Goal: Task Accomplishment & Management: Complete application form

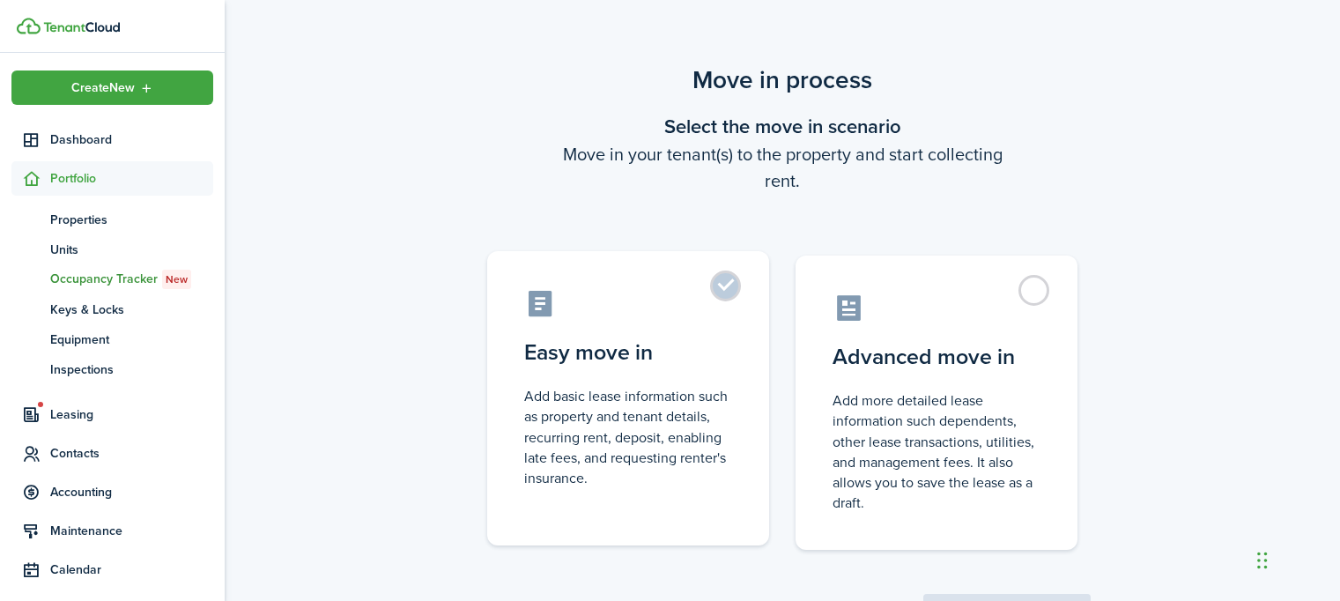
click at [587, 351] on control-radio-card-title "Easy move in" at bounding box center [628, 353] width 208 height 32
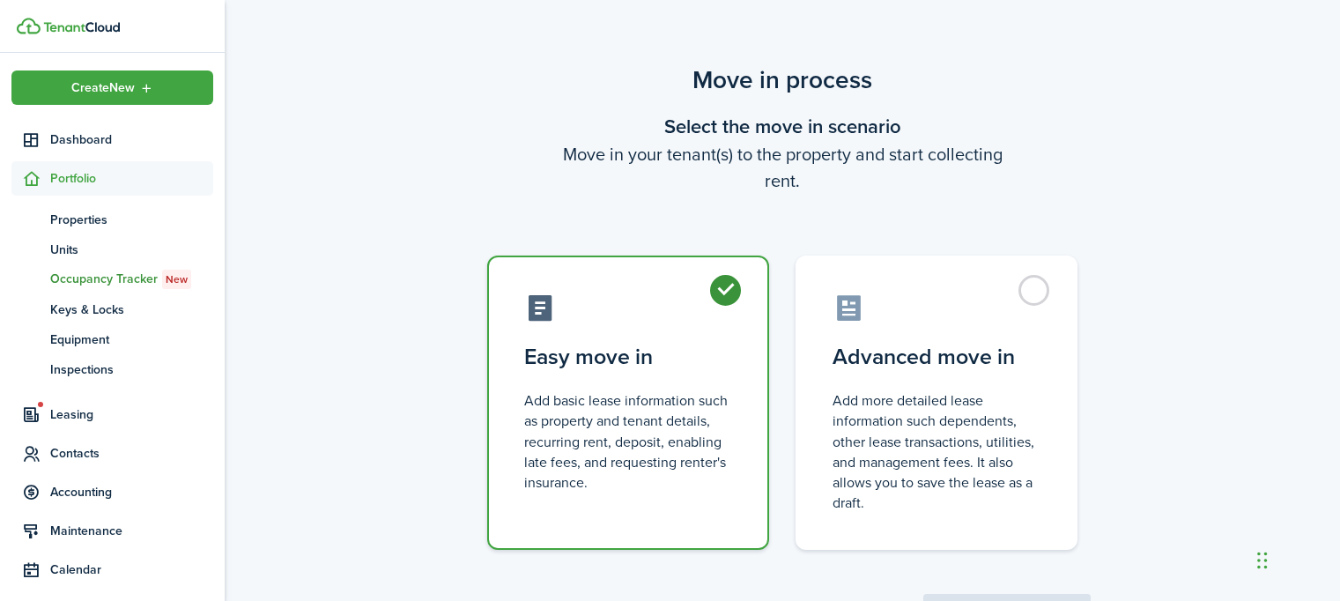
radio input "true"
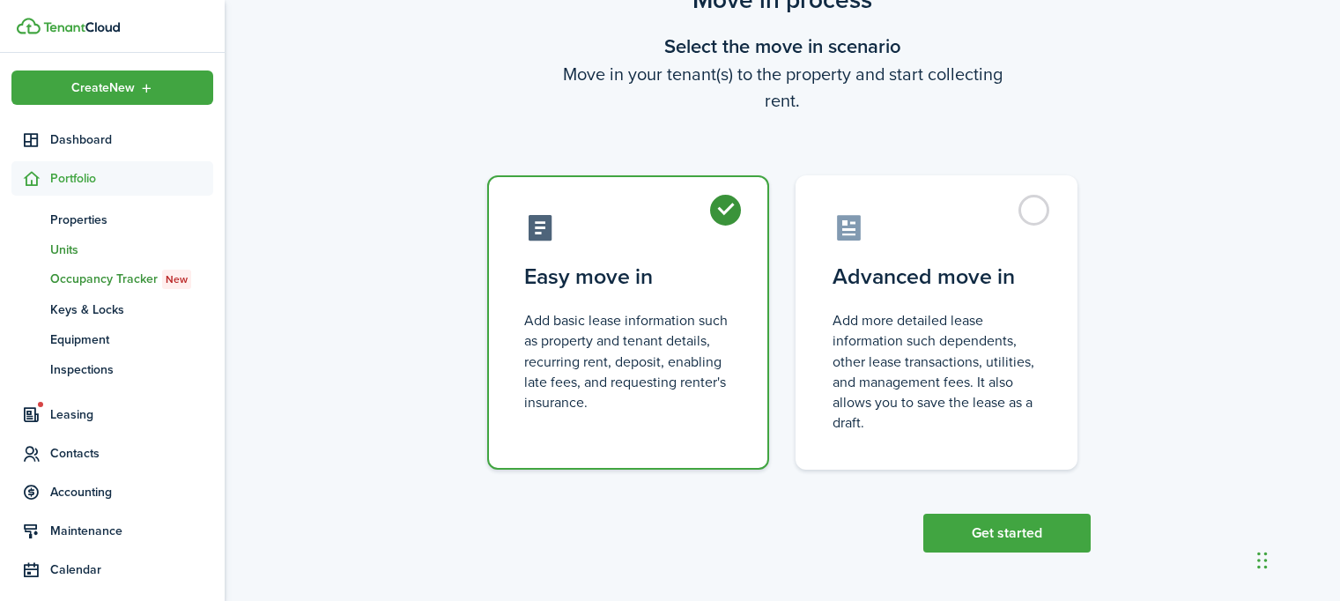
click at [63, 246] on span "Units" at bounding box center [131, 249] width 163 height 18
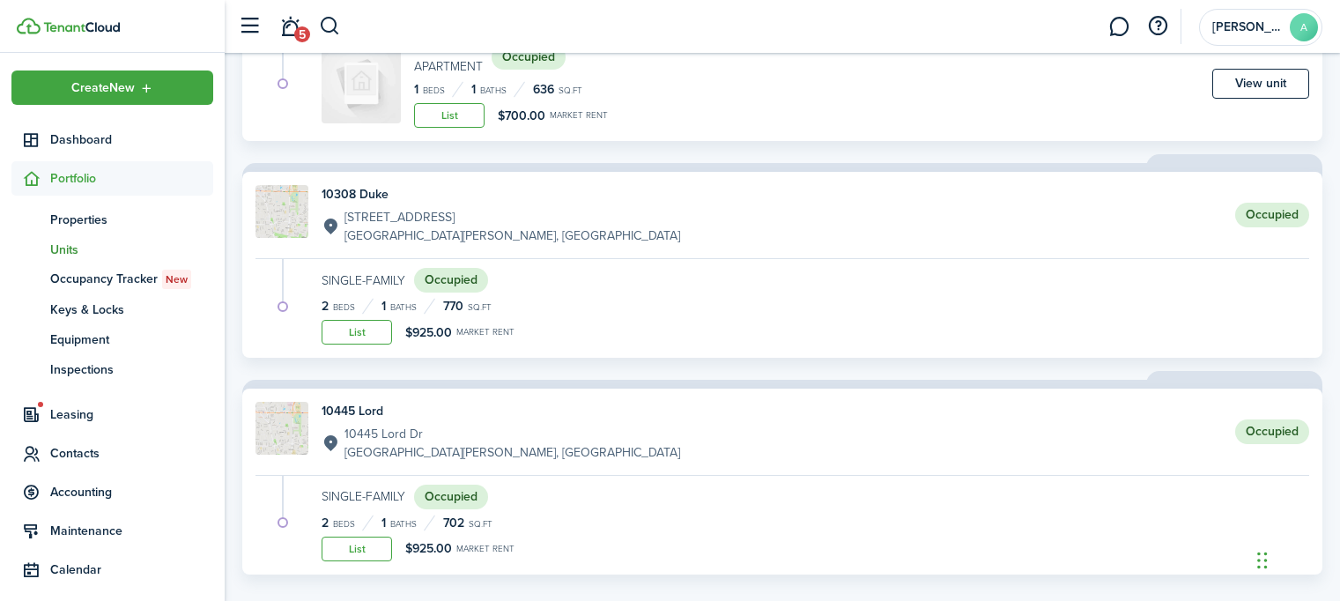
scroll to position [519, 0]
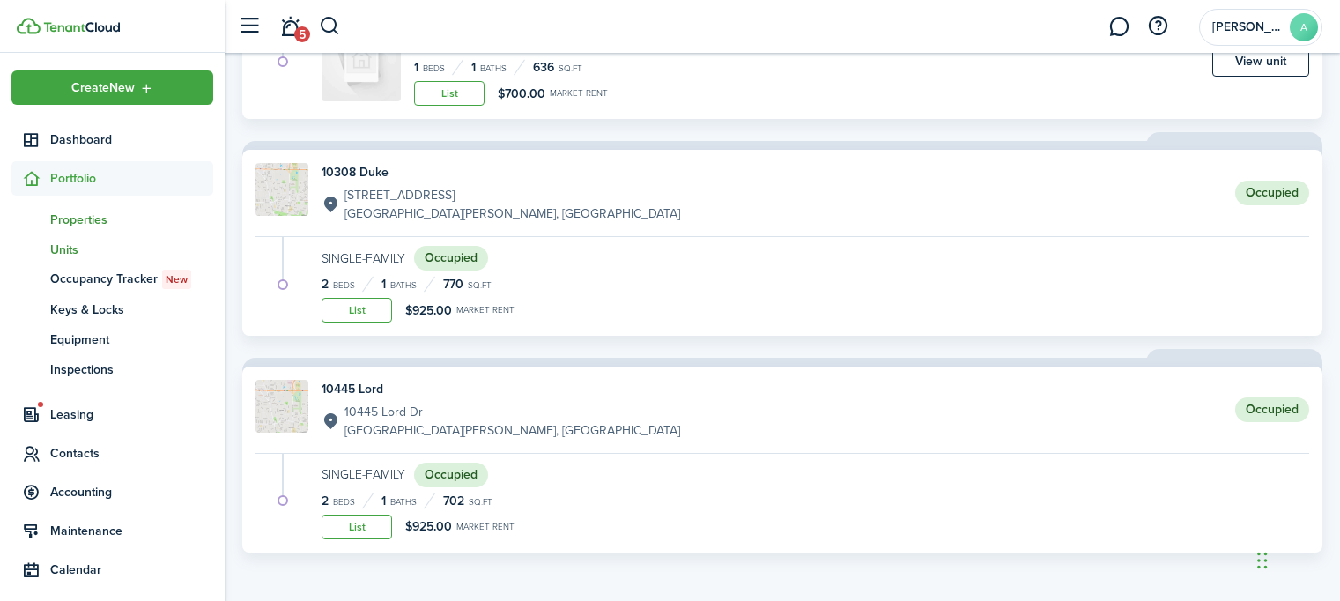
click at [99, 226] on span "Properties" at bounding box center [131, 220] width 163 height 18
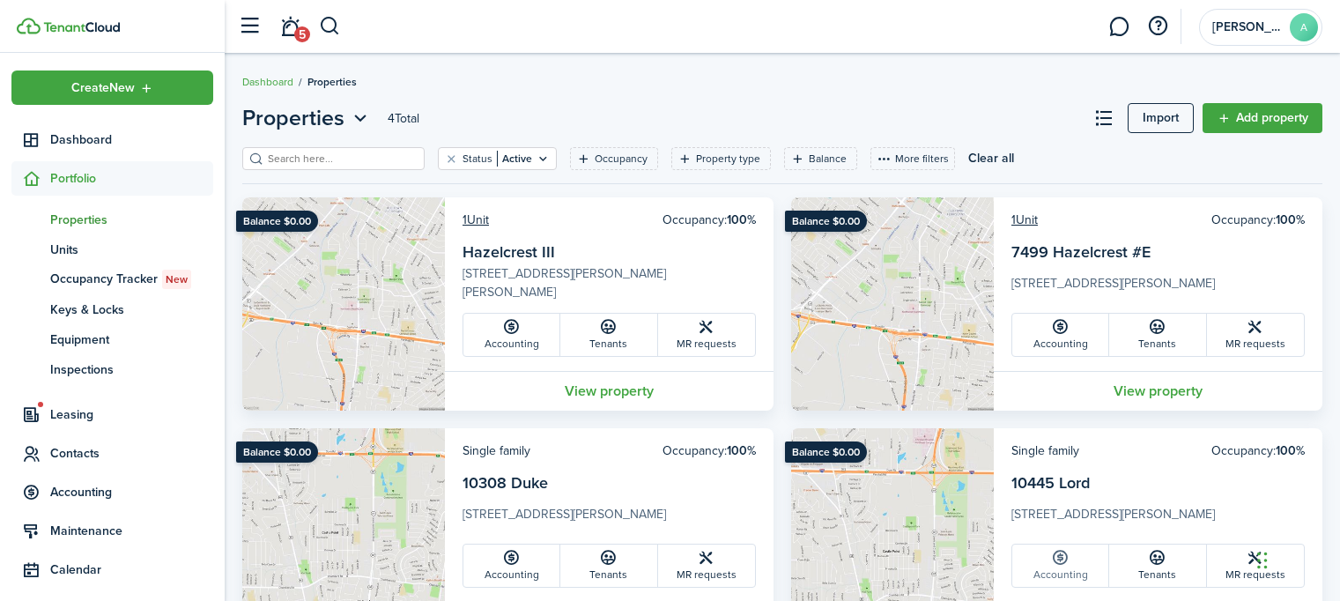
click at [1054, 566] on link "Accounting" at bounding box center [1060, 565] width 97 height 42
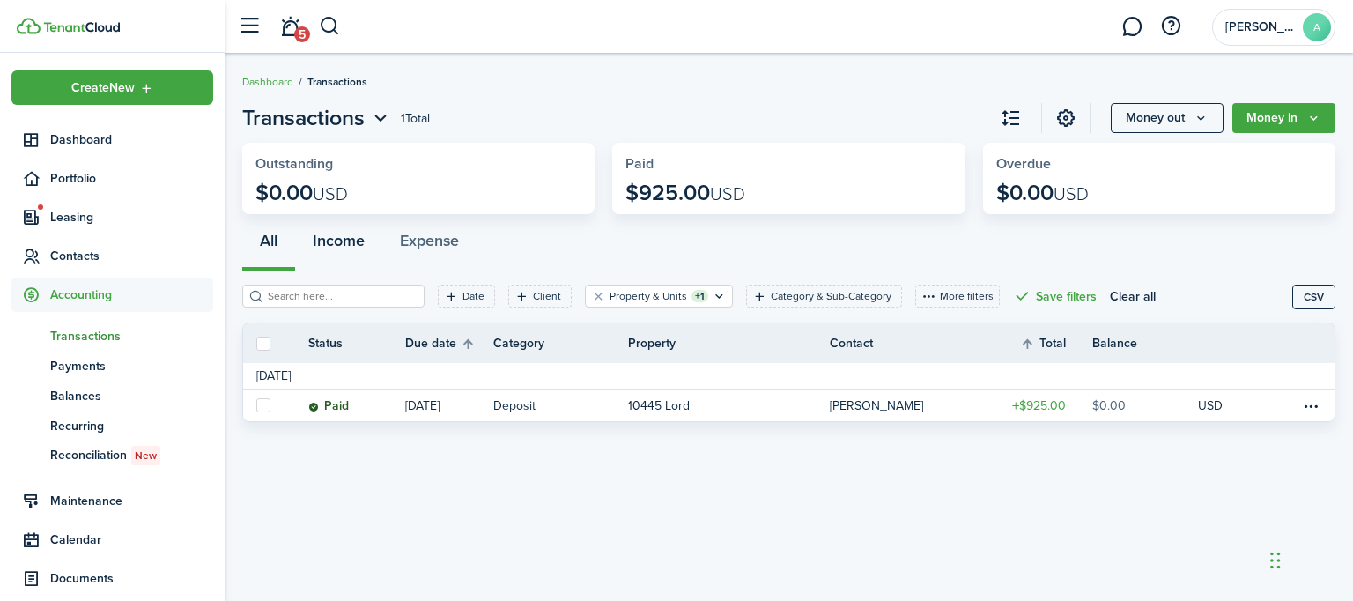
click at [333, 240] on button "Income" at bounding box center [338, 244] width 87 height 53
click at [427, 244] on button "Expense" at bounding box center [429, 244] width 94 height 53
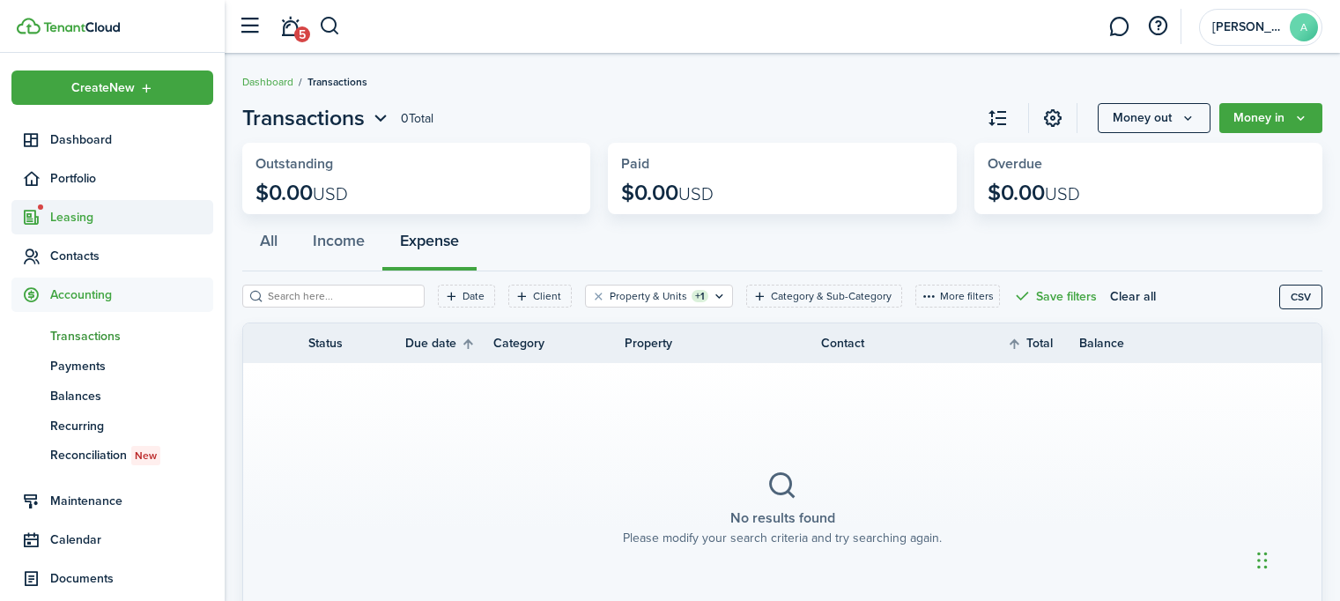
click at [76, 218] on span "Leasing" at bounding box center [131, 217] width 163 height 18
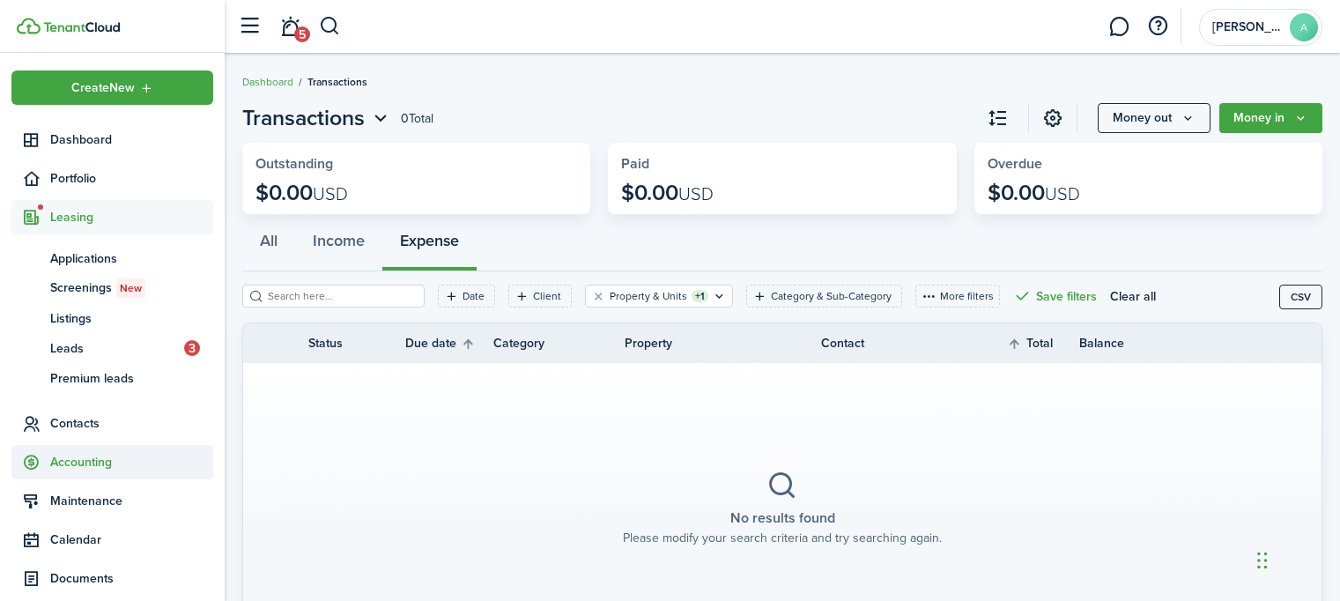
click at [81, 467] on span "Accounting" at bounding box center [131, 462] width 163 height 18
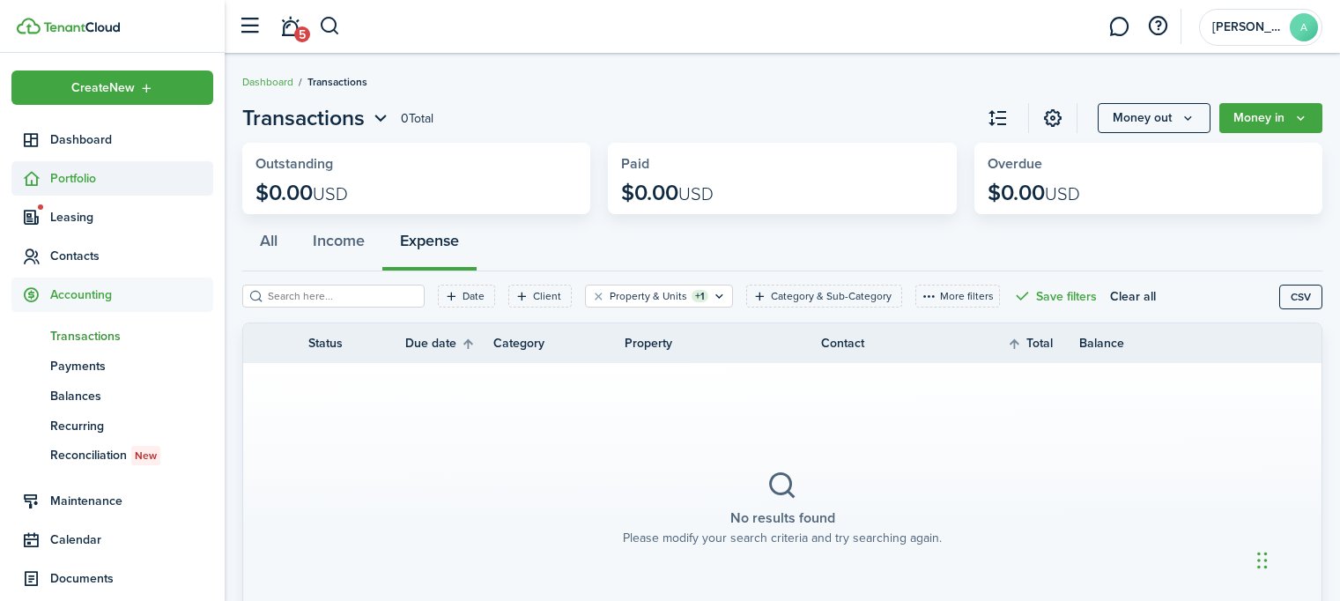
click at [84, 174] on span "Portfolio" at bounding box center [131, 178] width 163 height 18
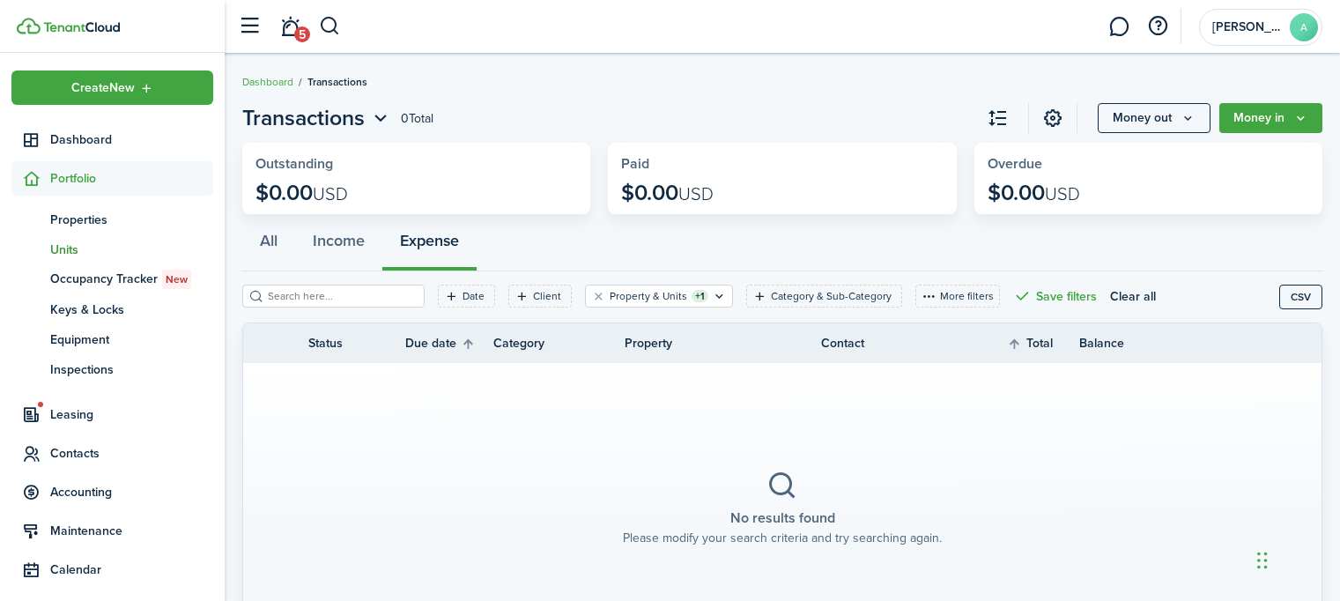
click at [73, 251] on span "Units" at bounding box center [131, 249] width 163 height 18
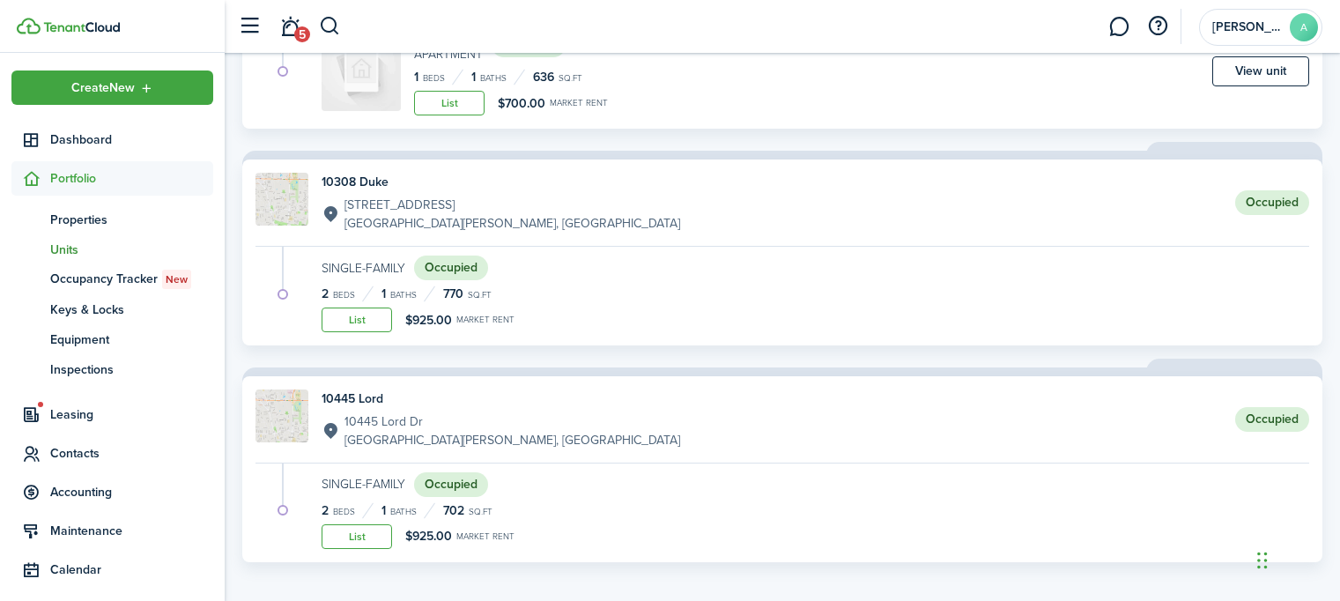
scroll to position [519, 0]
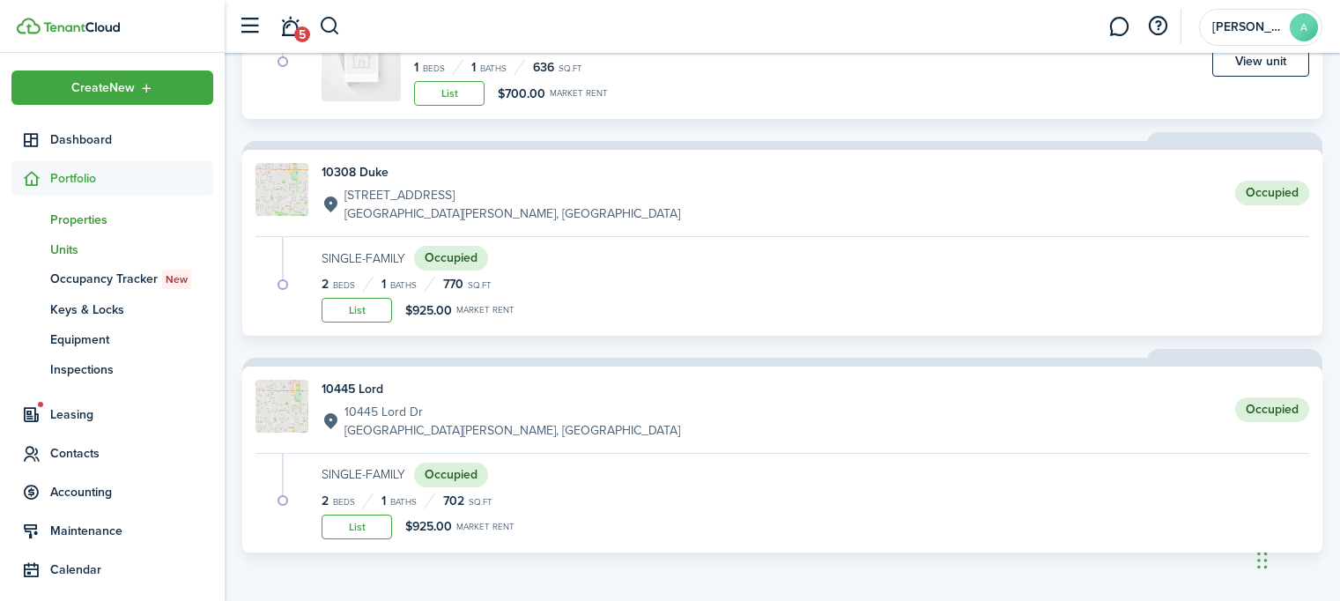
click at [88, 224] on span "Properties" at bounding box center [131, 220] width 163 height 18
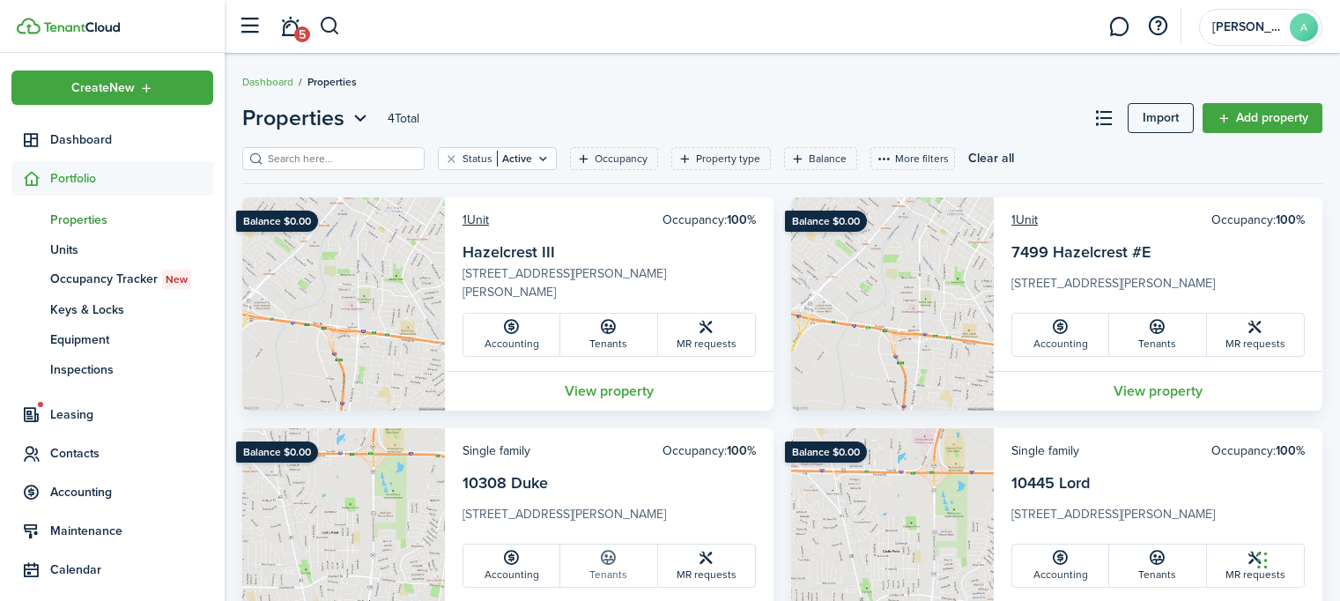
click at [605, 559] on icon at bounding box center [608, 558] width 18 height 18
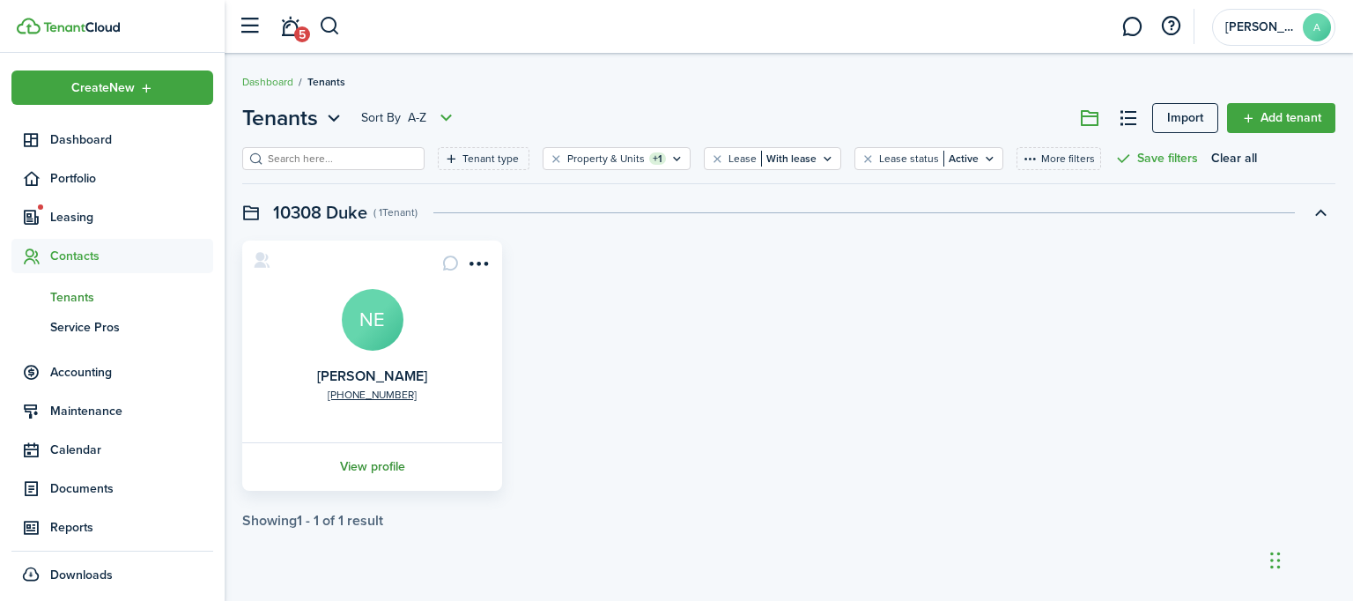
click at [380, 467] on link "View profile" at bounding box center [372, 466] width 265 height 48
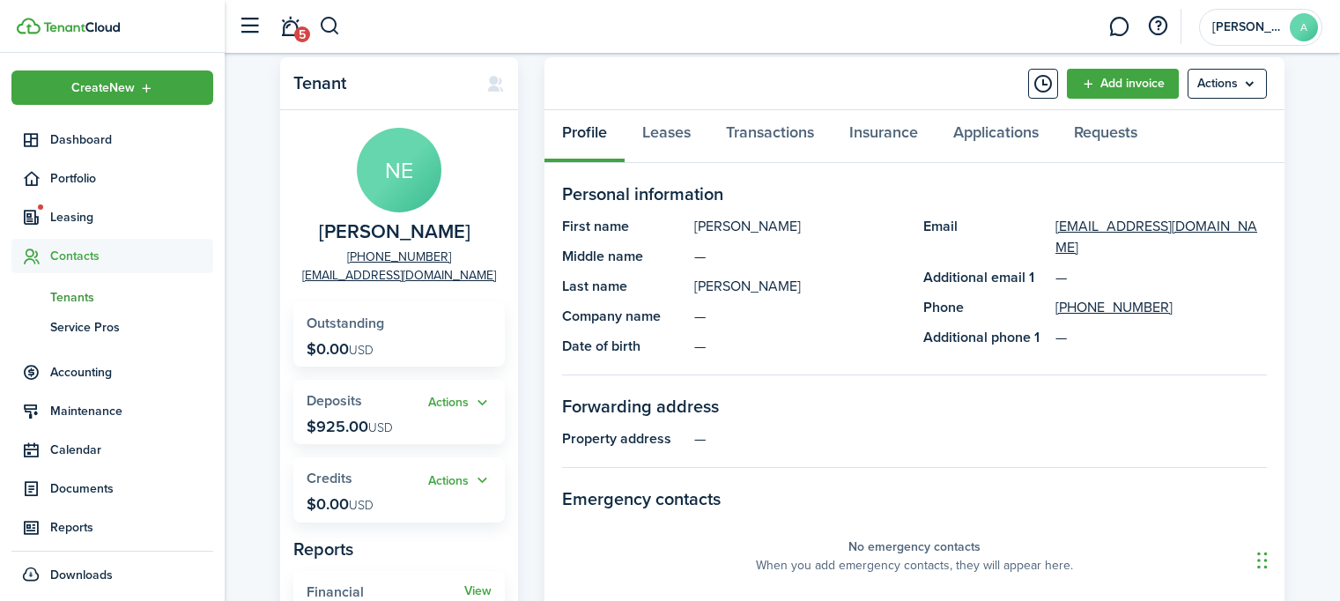
scroll to position [43, 0]
click at [662, 123] on link "Leases" at bounding box center [667, 138] width 84 height 53
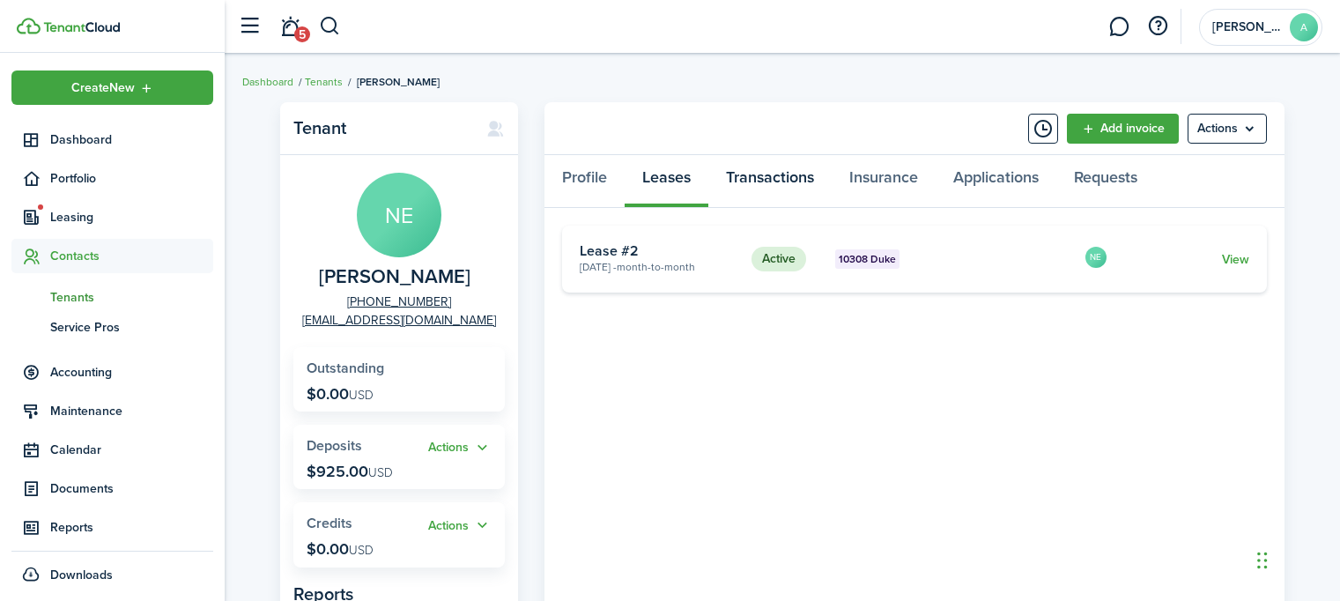
click at [788, 175] on link "Transactions" at bounding box center [769, 181] width 123 height 53
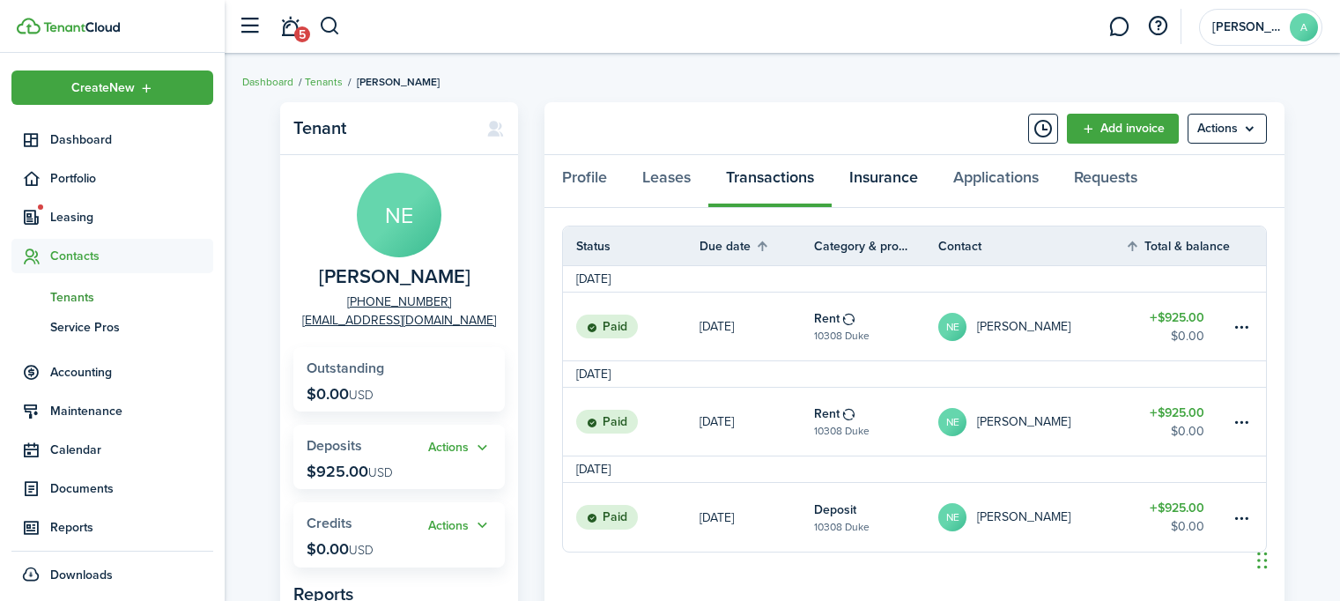
click at [884, 168] on link "Insurance" at bounding box center [884, 181] width 104 height 53
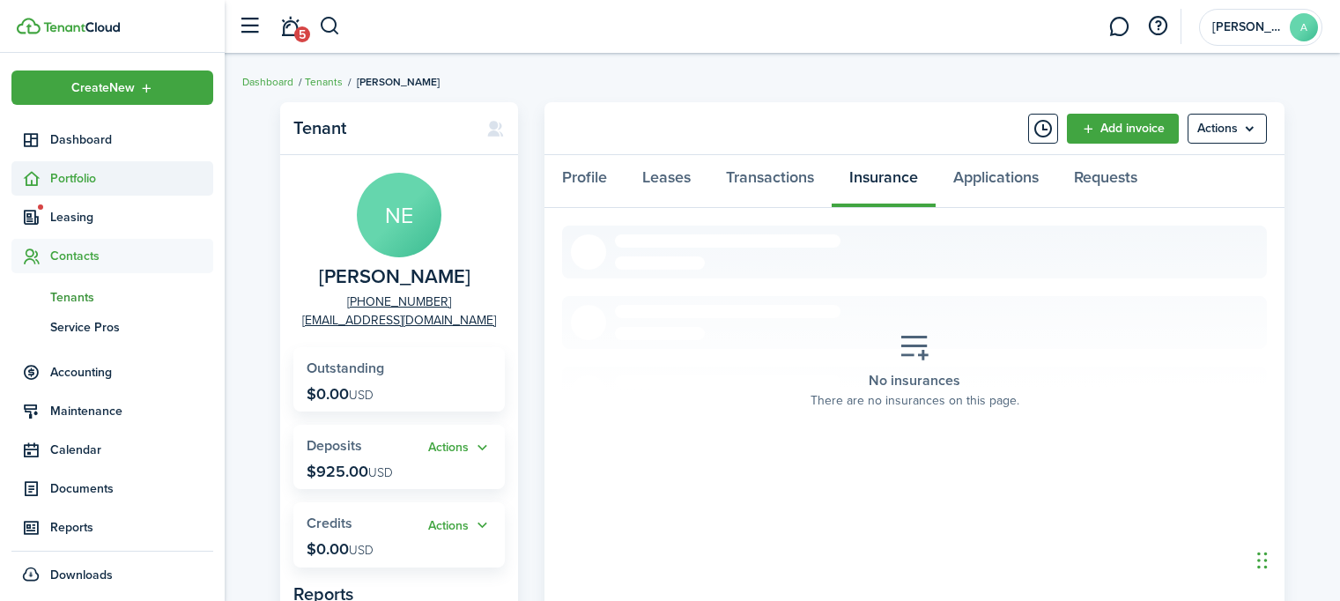
click at [71, 170] on span "Portfolio" at bounding box center [131, 178] width 163 height 18
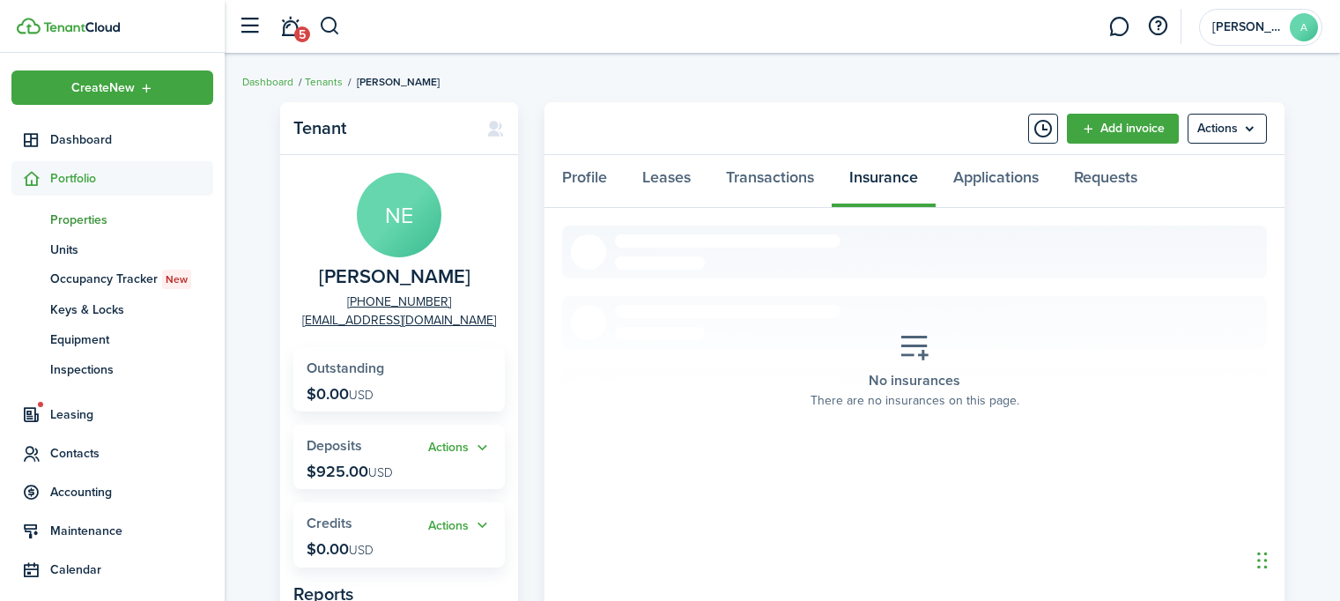
click at [73, 214] on span "Properties" at bounding box center [131, 220] width 163 height 18
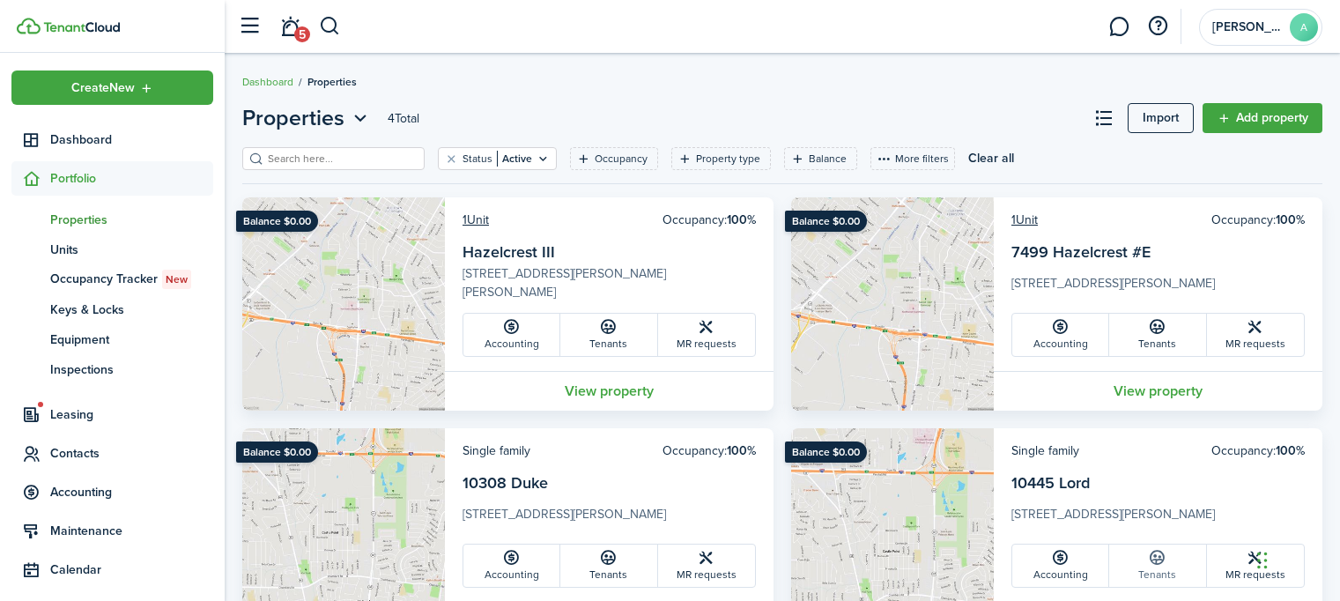
click at [1158, 562] on icon at bounding box center [1157, 558] width 18 height 18
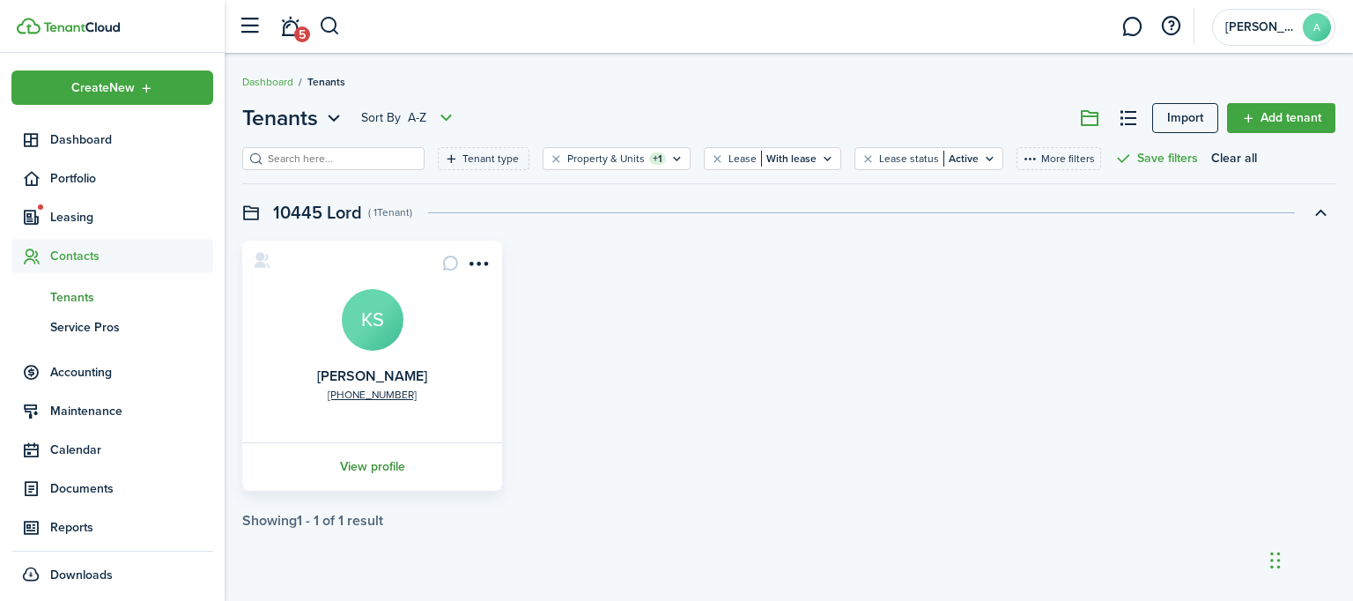
click at [376, 468] on link "View profile" at bounding box center [372, 466] width 265 height 48
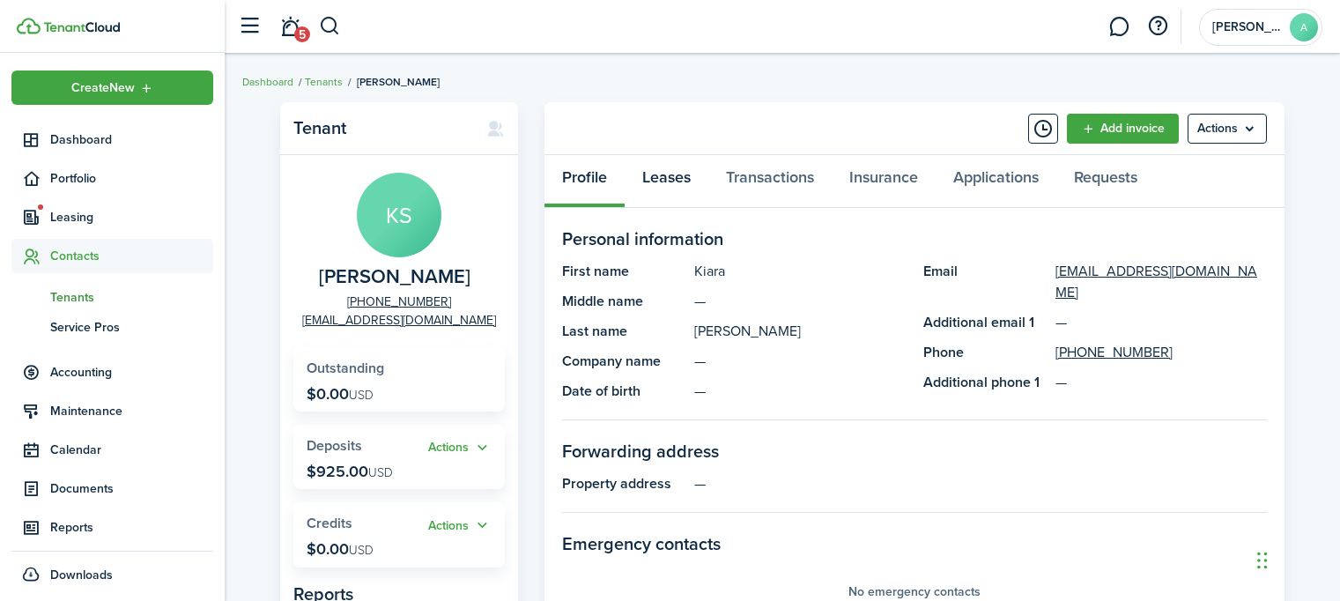
click at [671, 174] on link "Leases" at bounding box center [667, 181] width 84 height 53
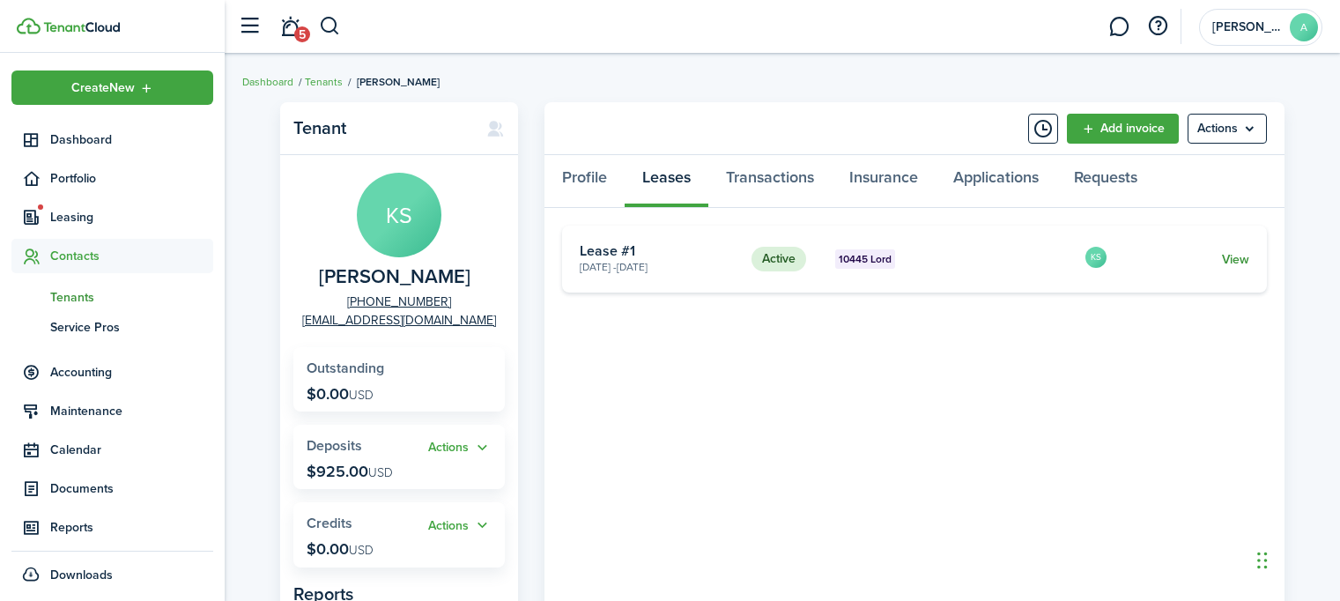
click at [1239, 256] on link "View" at bounding box center [1235, 259] width 27 height 18
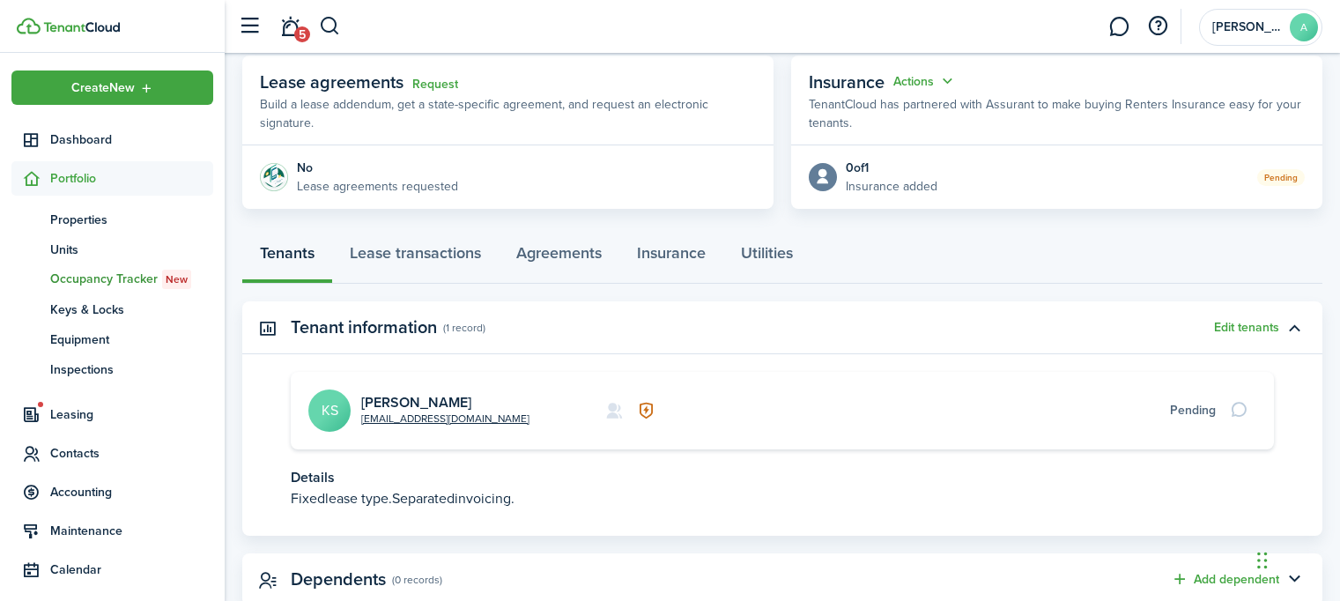
scroll to position [375, 0]
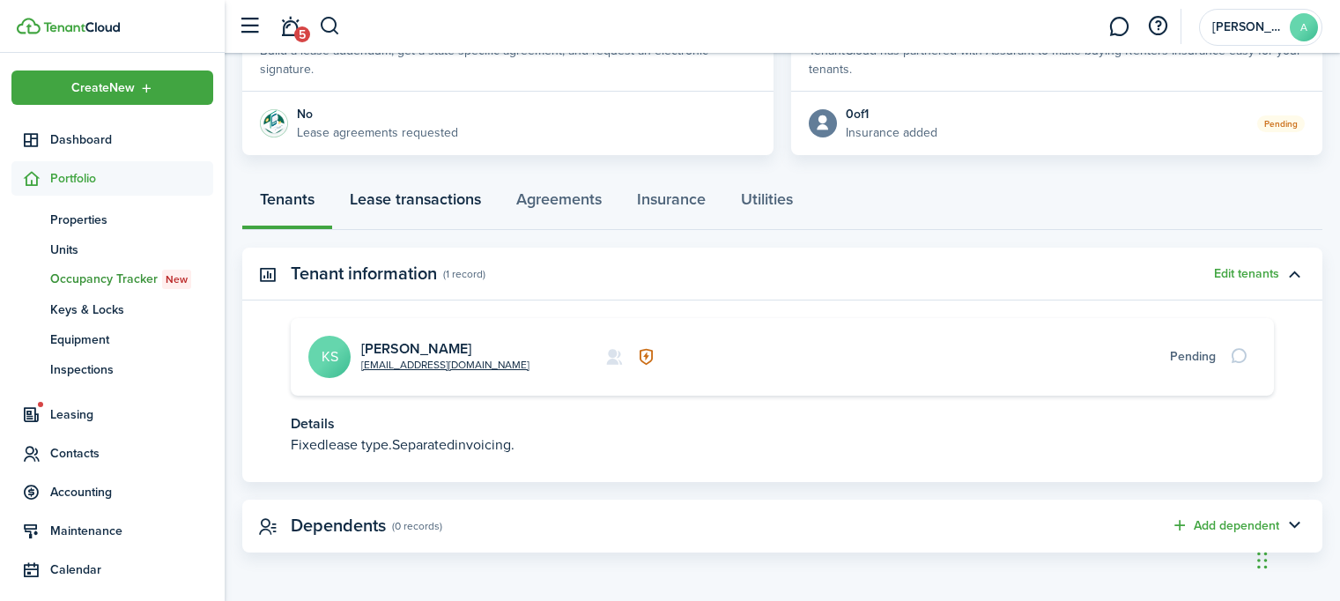
click at [424, 197] on link "Lease transactions" at bounding box center [415, 203] width 166 height 53
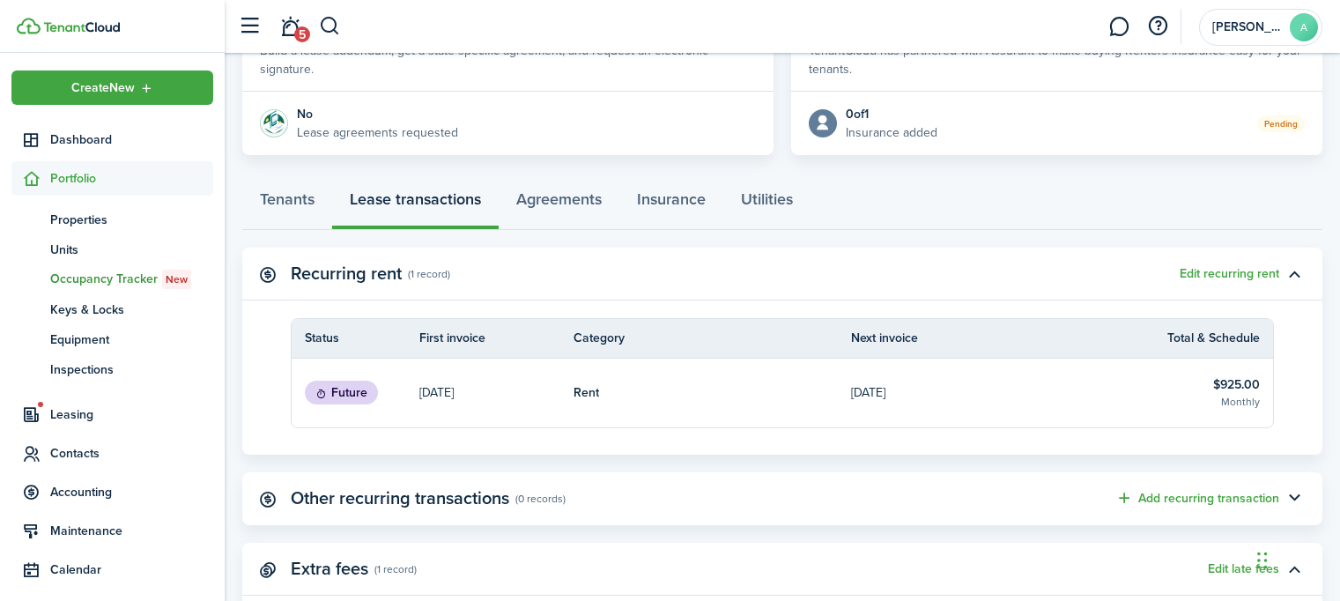
scroll to position [522, 0]
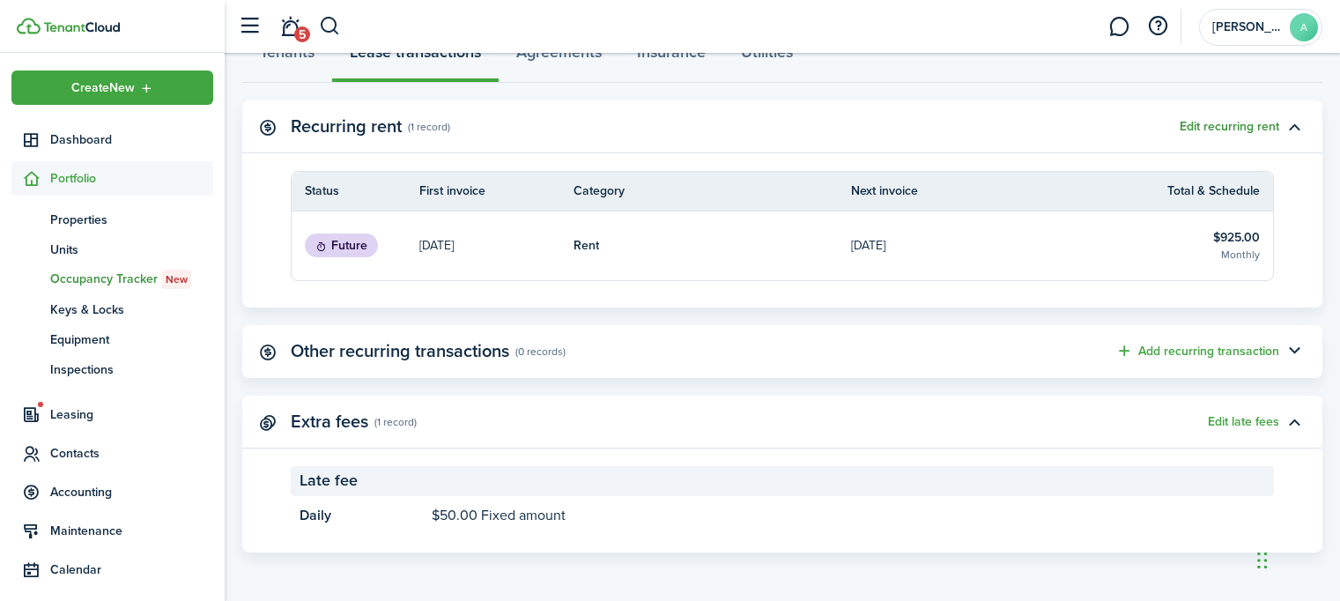
click at [1240, 126] on button "Edit recurring rent" at bounding box center [1230, 127] width 100 height 14
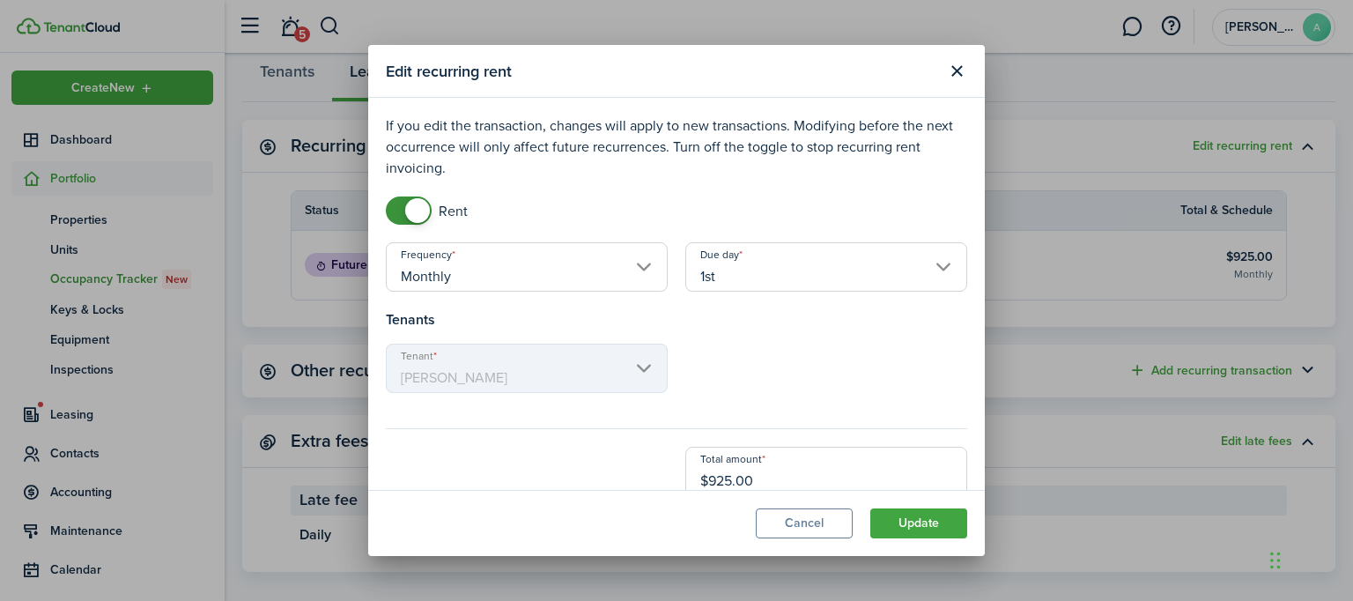
scroll to position [24, 0]
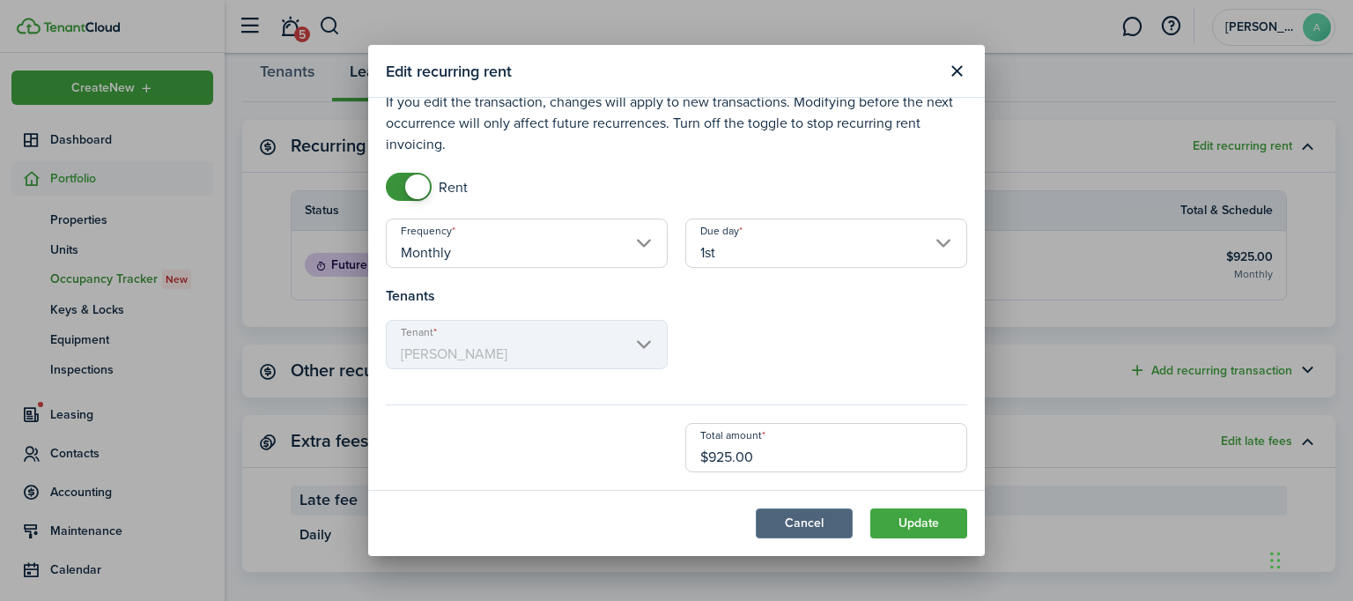
click at [832, 531] on button "Cancel" at bounding box center [804, 523] width 97 height 30
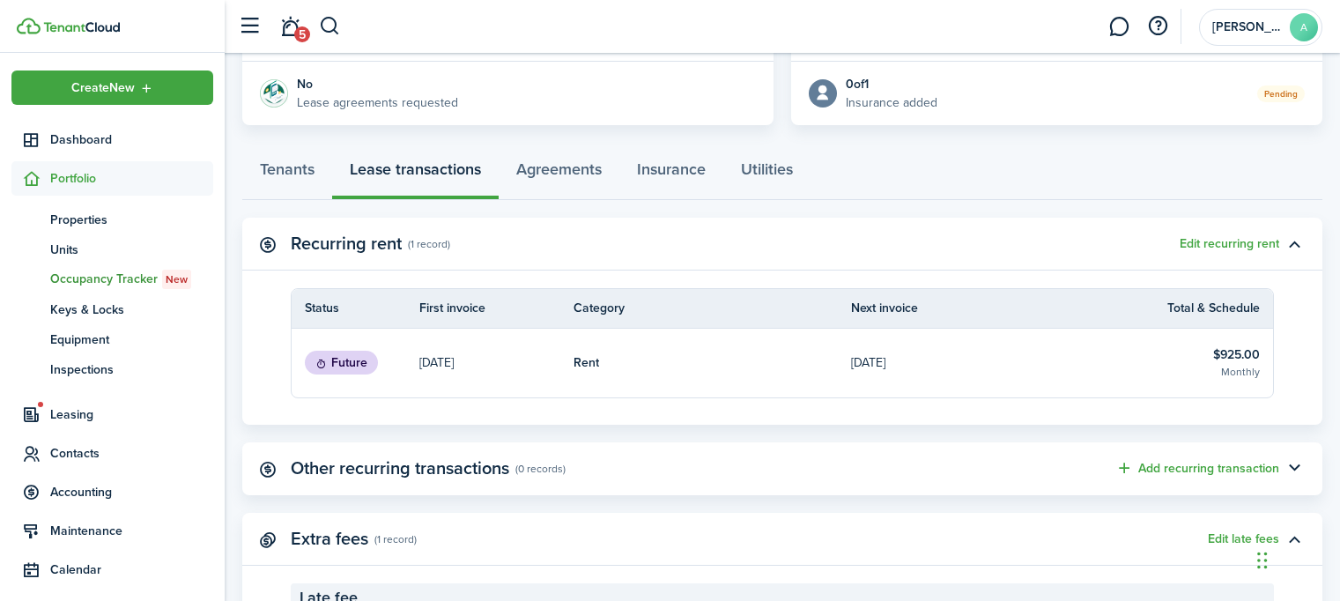
scroll to position [398, 0]
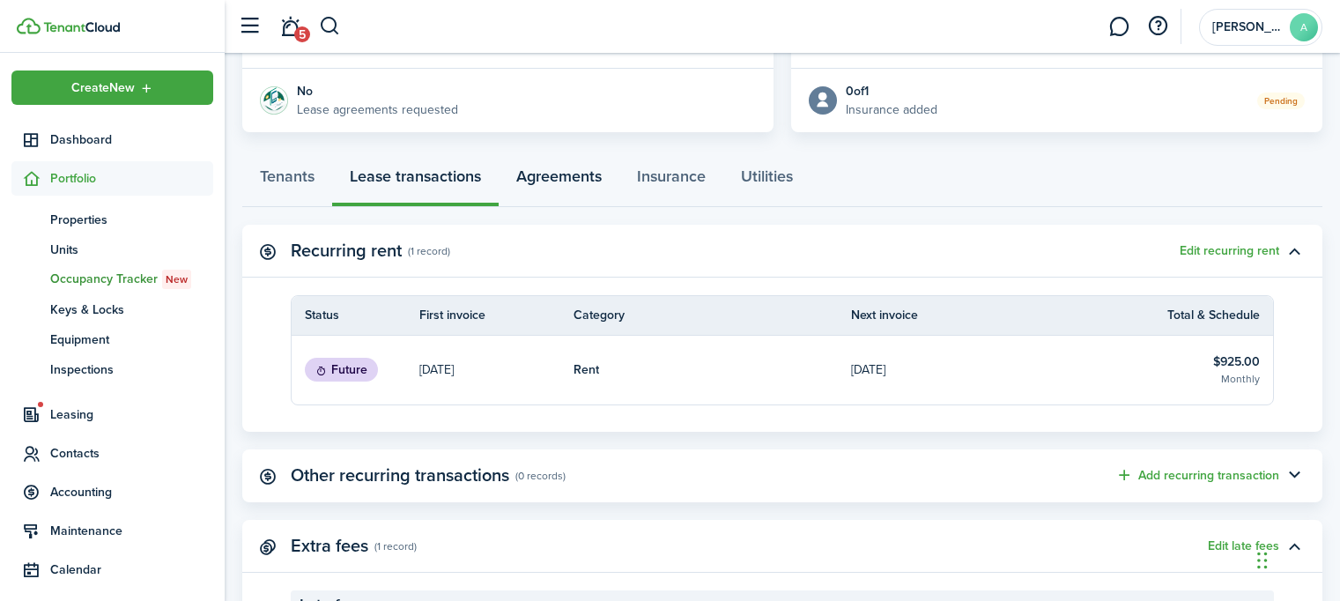
click at [553, 179] on link "Agreements" at bounding box center [559, 180] width 121 height 53
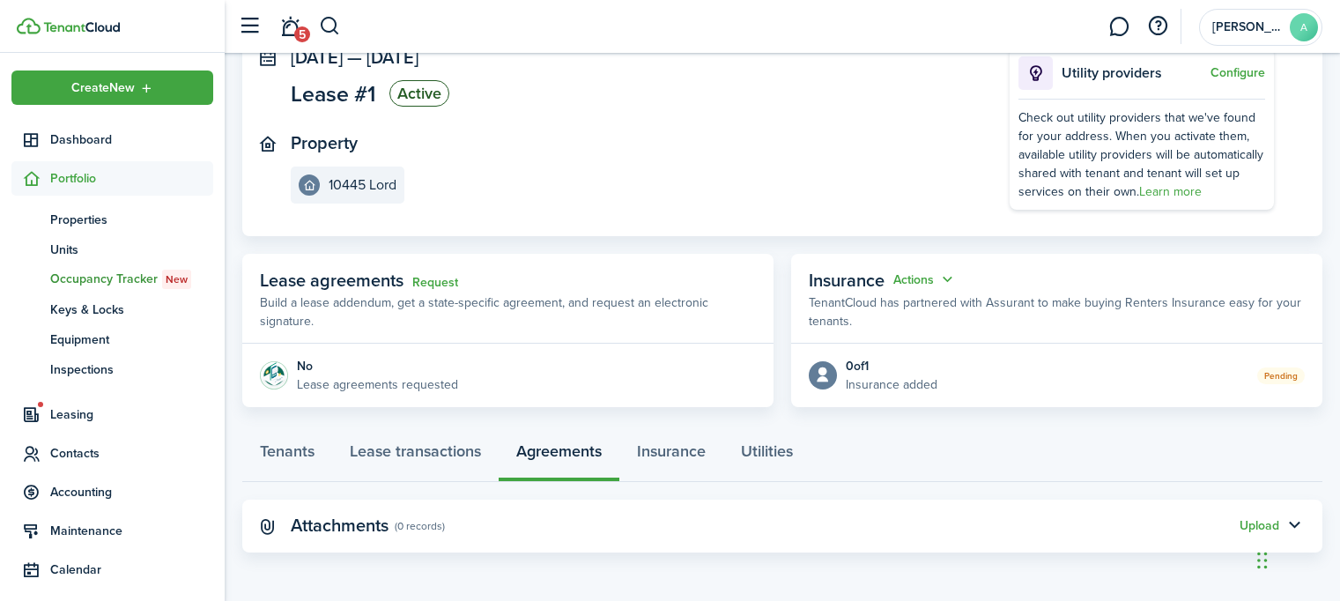
scroll to position [123, 0]
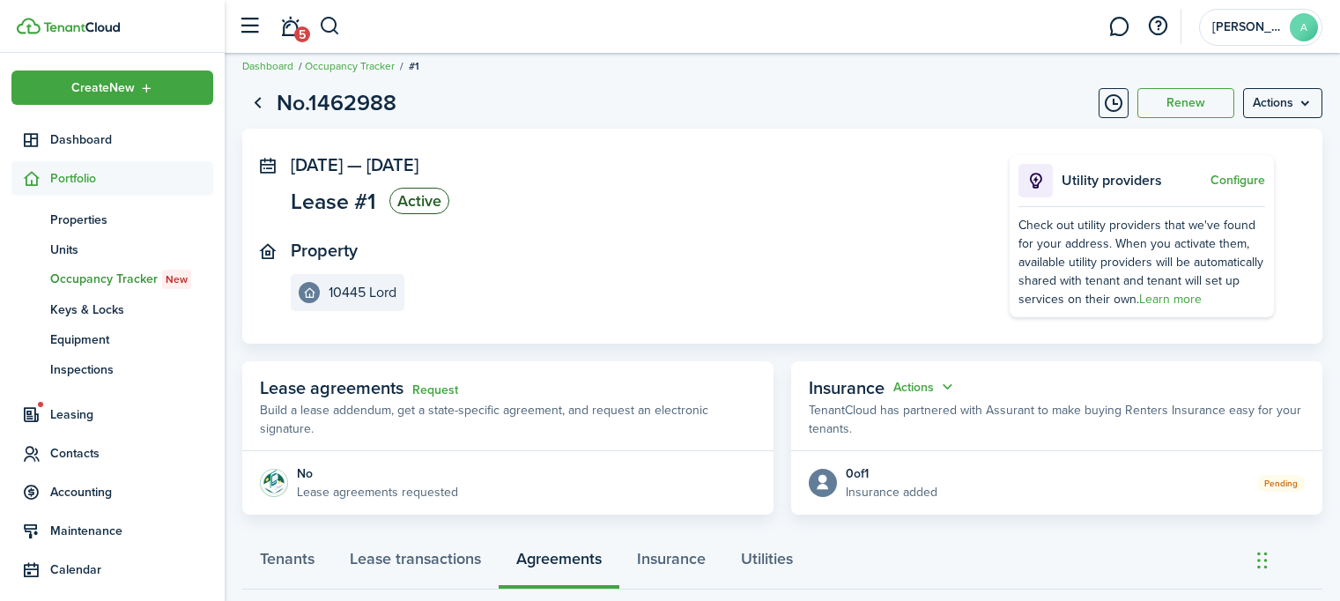
drag, startPoint x: 1345, startPoint y: 270, endPoint x: 1350, endPoint y: 186, distance: 83.8
click at [1299, 93] on menu-btn "Actions" at bounding box center [1282, 104] width 79 height 30
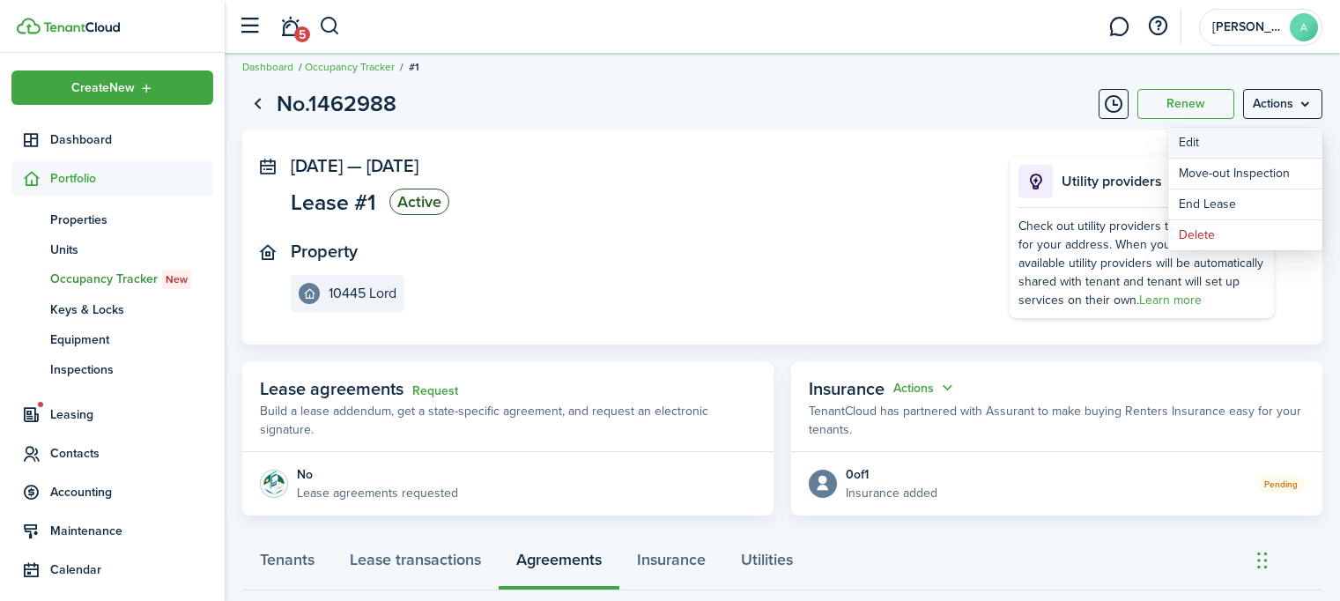
click at [1195, 137] on button "Edit" at bounding box center [1245, 143] width 154 height 30
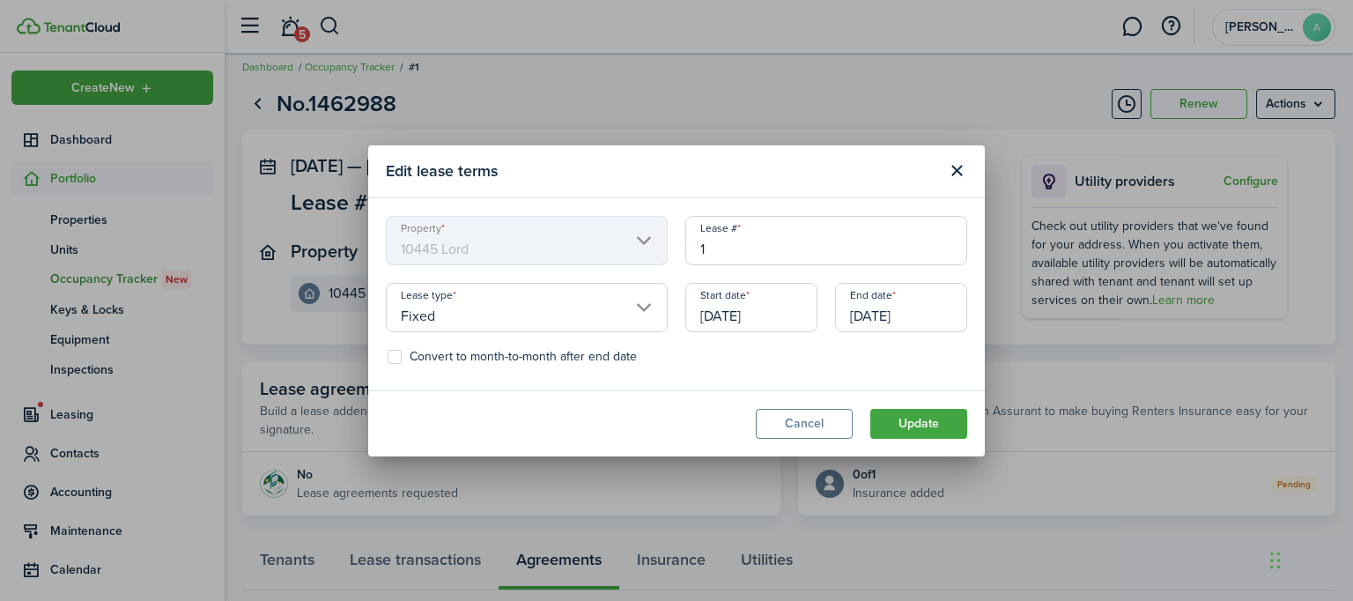
click at [712, 318] on input "[DATE]" at bounding box center [751, 307] width 132 height 49
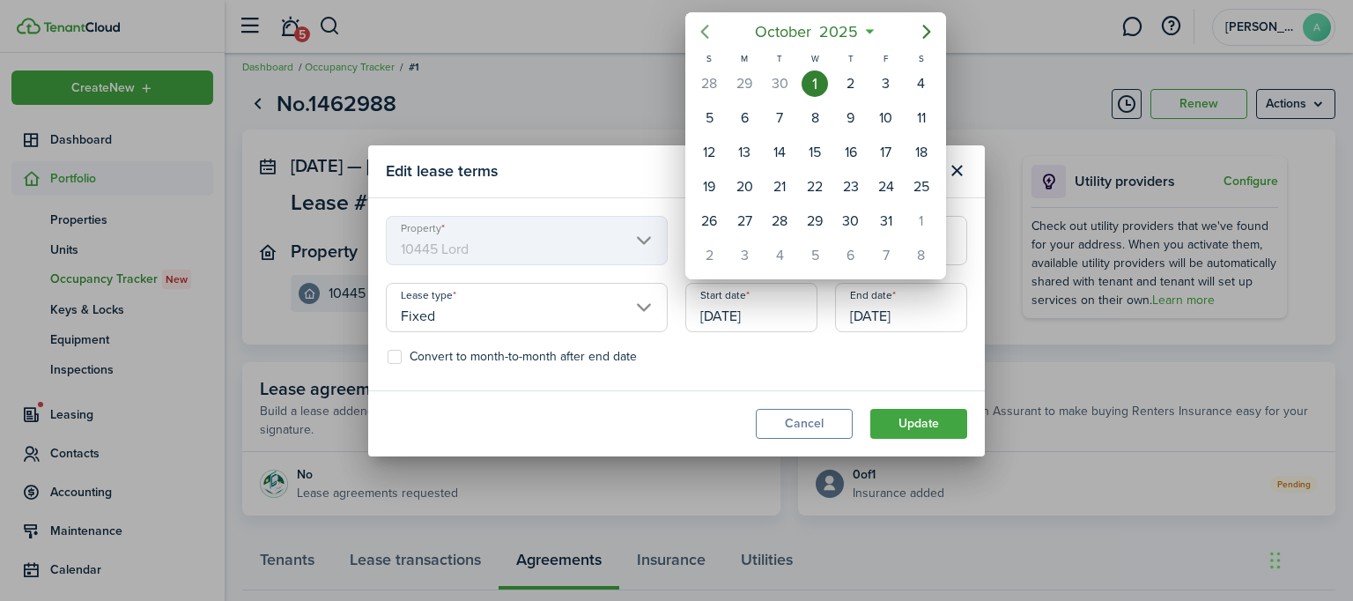
click at [708, 33] on icon "Previous page" at bounding box center [704, 31] width 21 height 21
click at [743, 77] on div "1" at bounding box center [744, 83] width 26 height 26
type input "[DATE]"
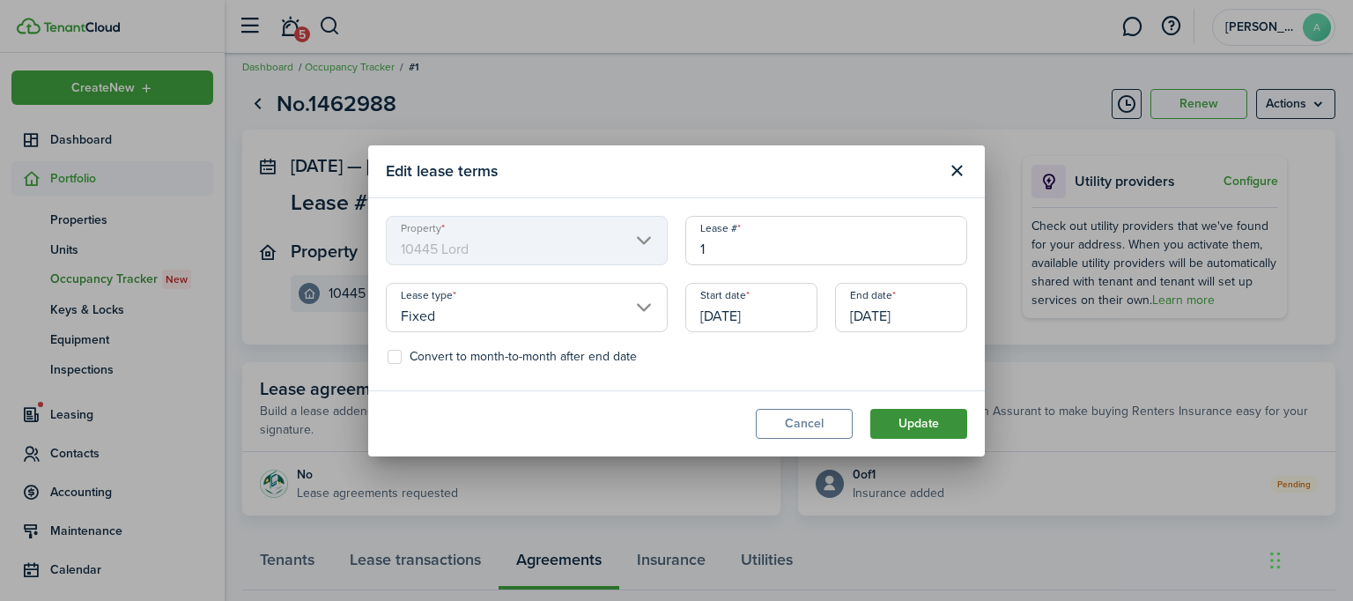
click at [915, 418] on button "Update" at bounding box center [918, 424] width 97 height 30
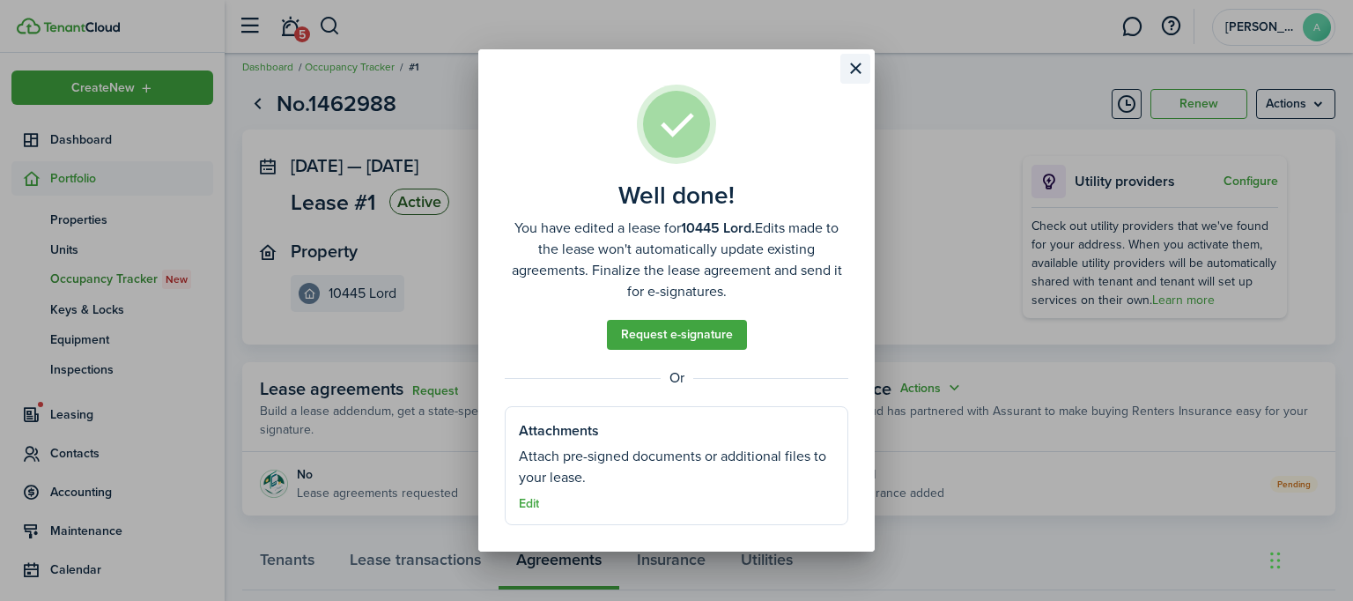
click at [854, 62] on button "Close modal" at bounding box center [855, 69] width 30 height 30
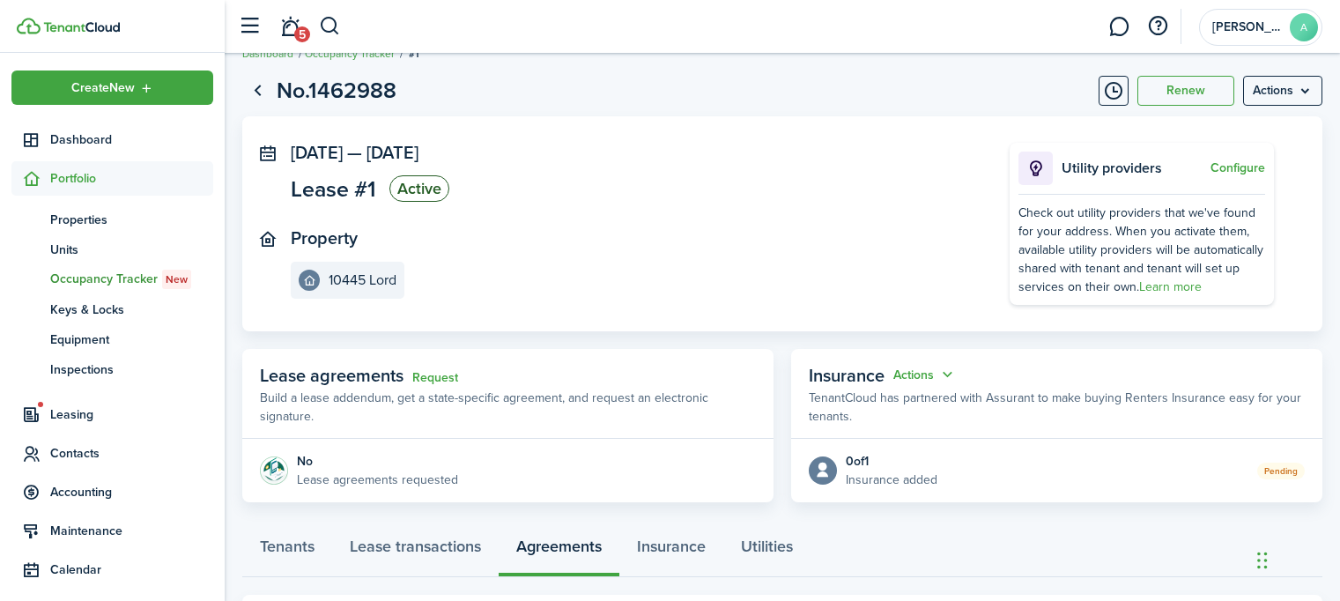
scroll to position [123, 0]
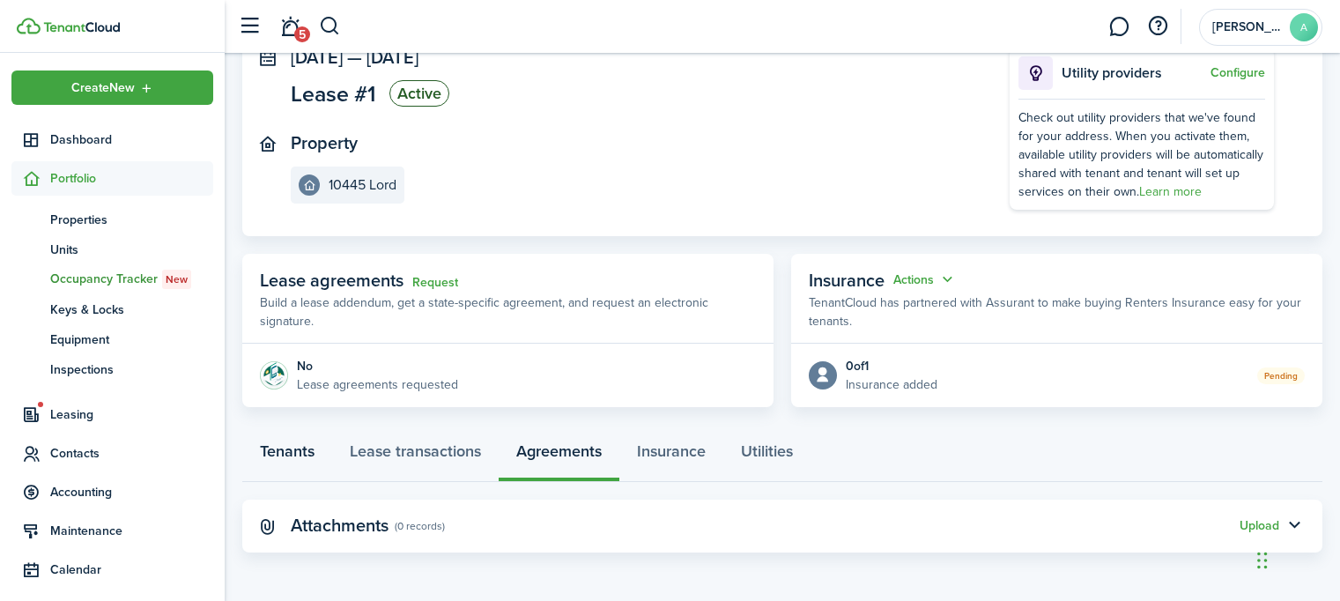
click at [289, 450] on link "Tenants" at bounding box center [287, 455] width 90 height 53
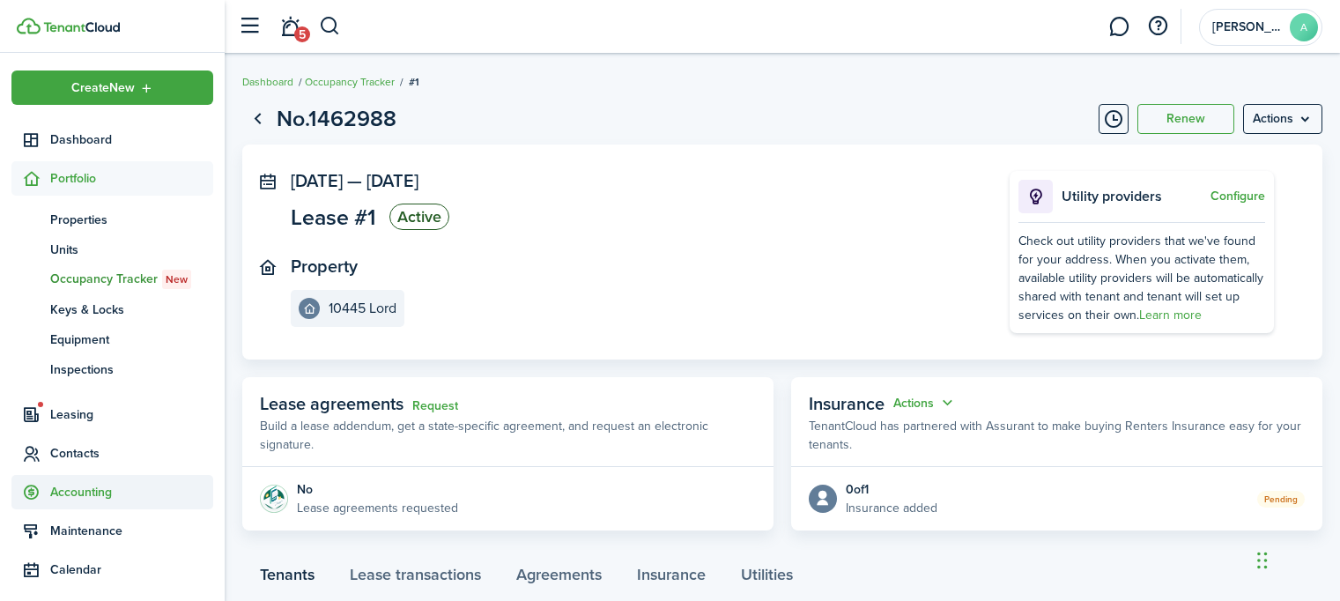
click at [92, 488] on span "Accounting" at bounding box center [131, 492] width 163 height 18
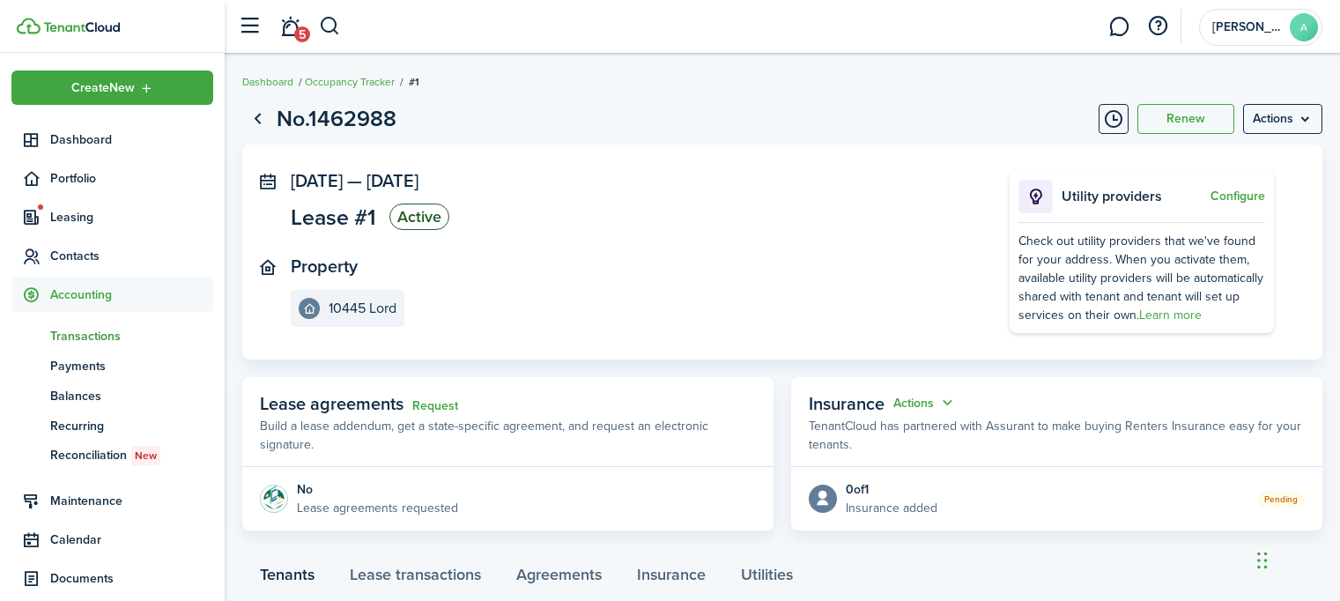
click at [95, 330] on span "Transactions" at bounding box center [131, 336] width 163 height 18
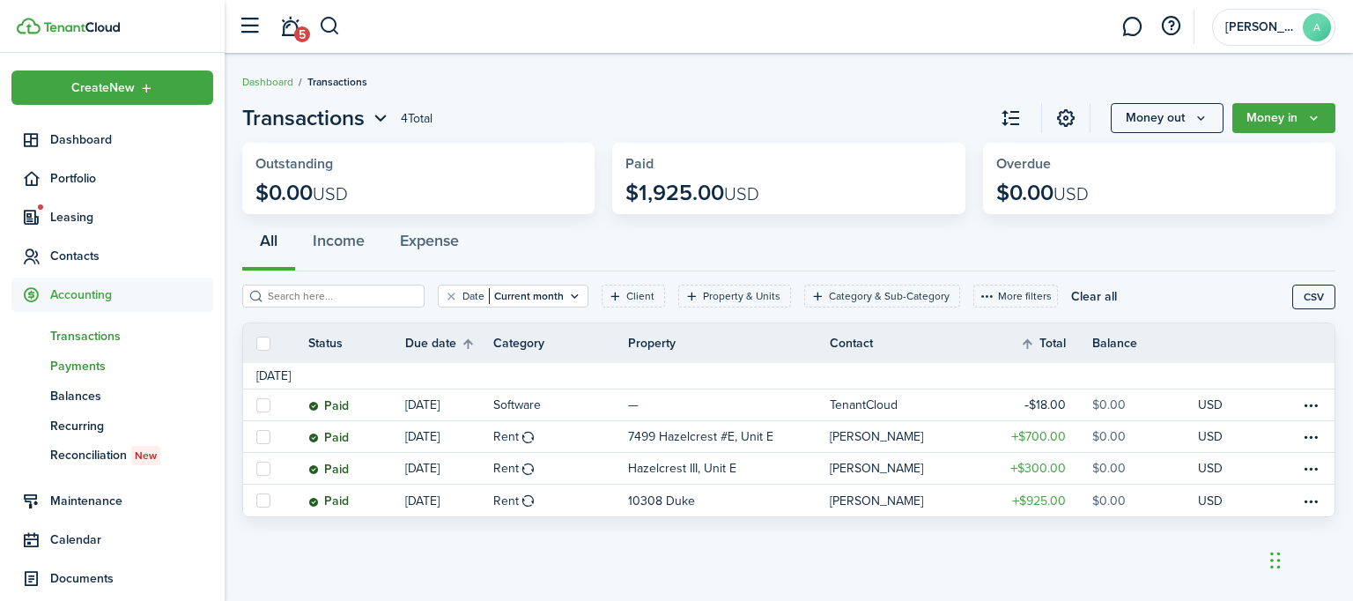
click at [89, 360] on span "Payments" at bounding box center [131, 366] width 163 height 18
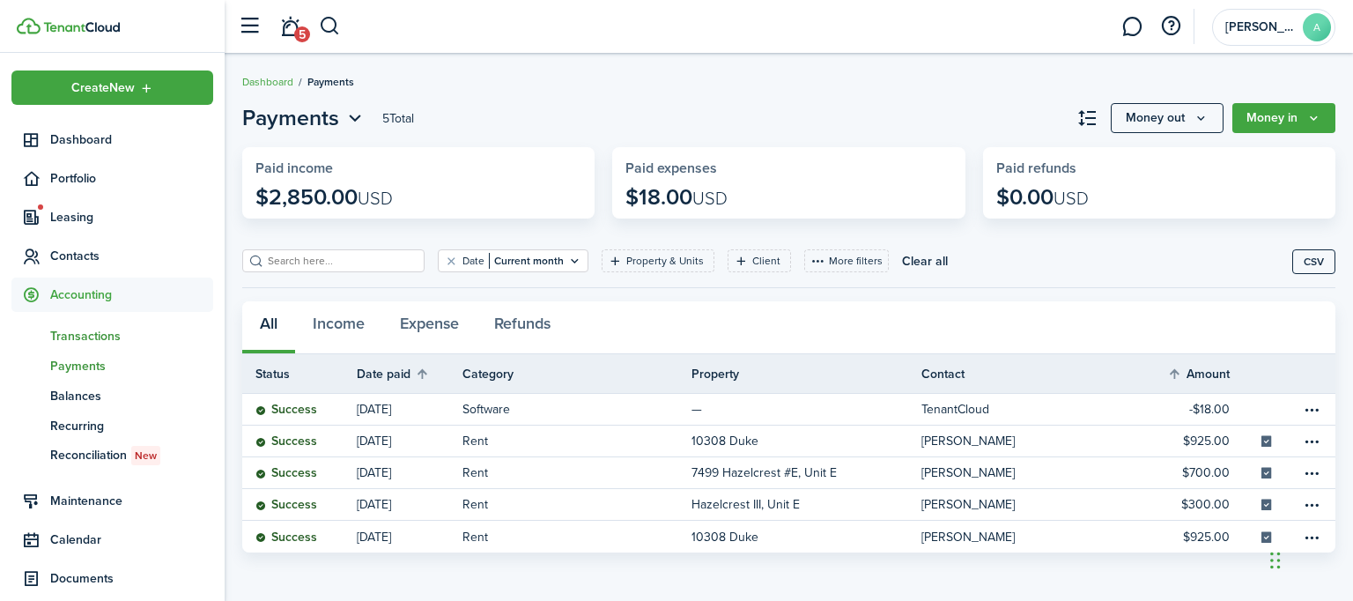
click at [97, 327] on span "Transactions" at bounding box center [131, 336] width 163 height 18
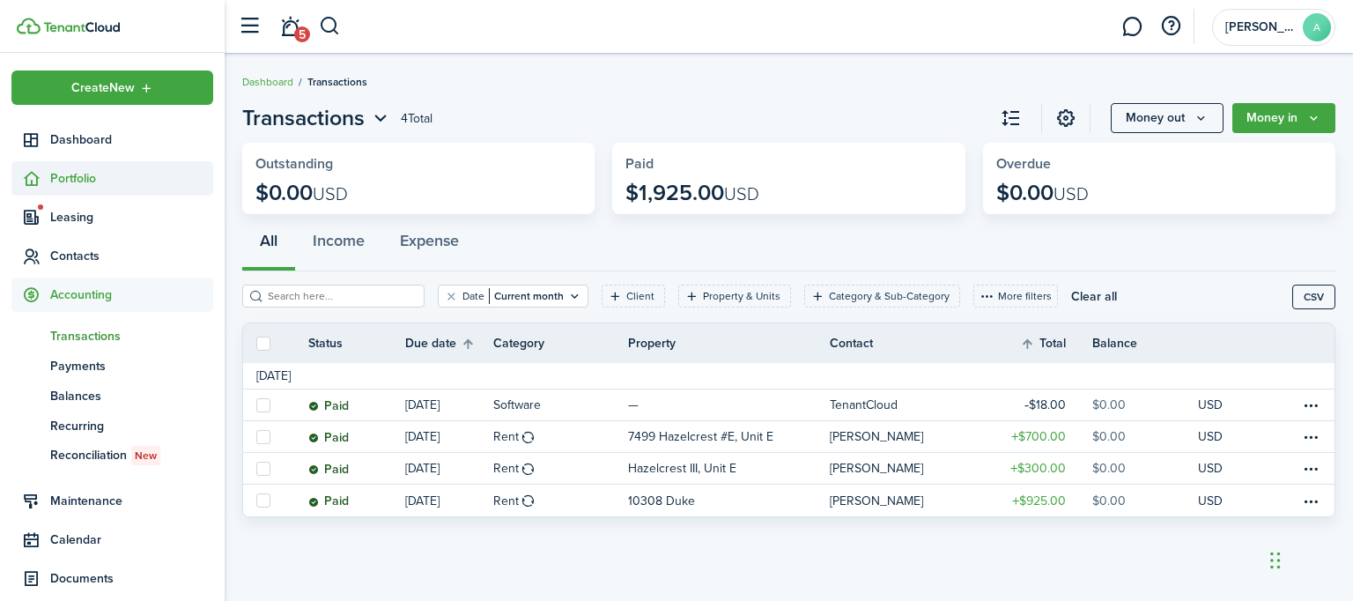
click at [84, 172] on span "Portfolio" at bounding box center [131, 178] width 163 height 18
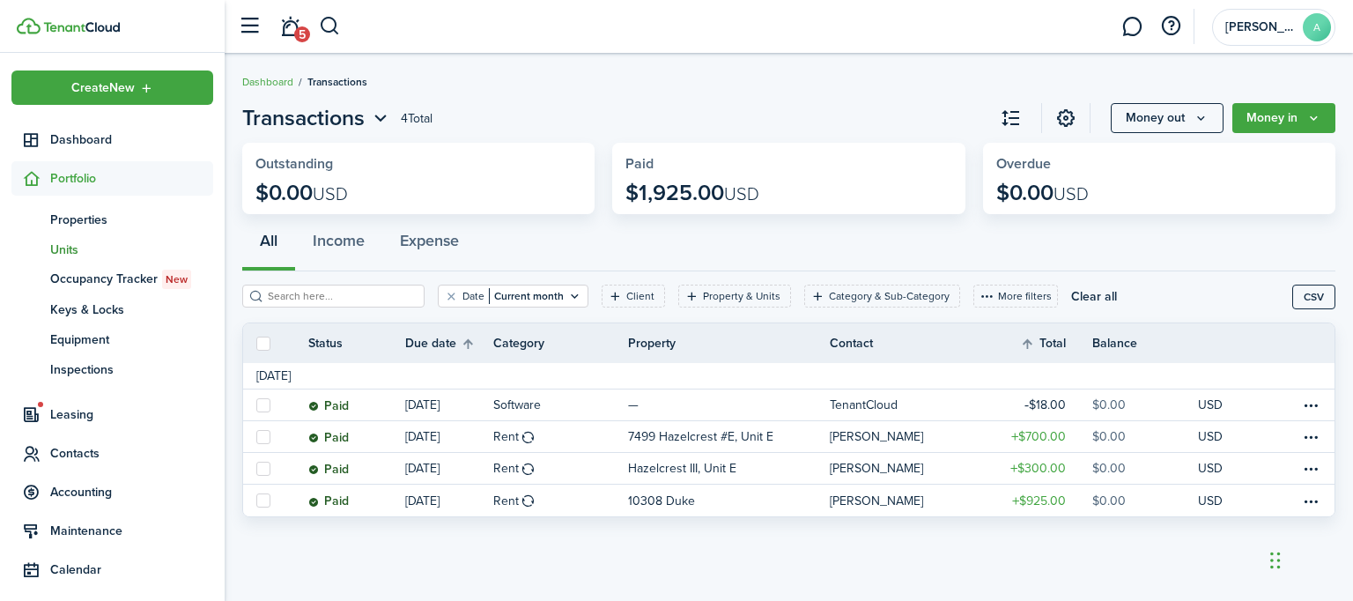
click at [67, 246] on span "Units" at bounding box center [131, 249] width 163 height 18
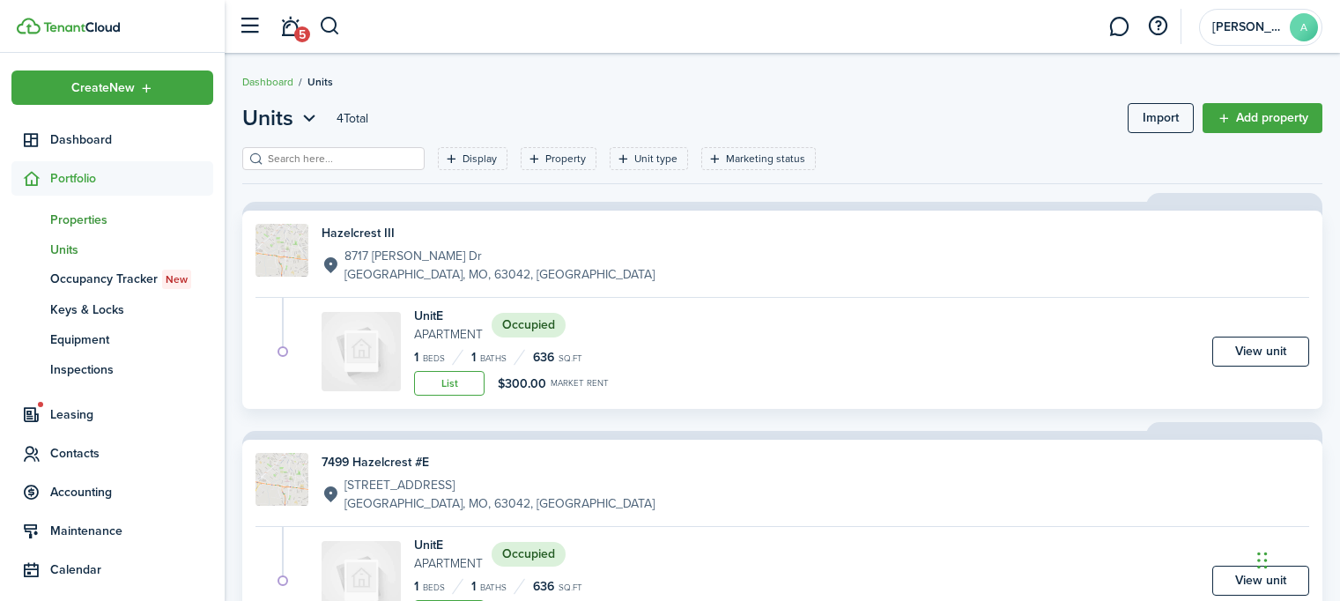
click at [76, 218] on span "Properties" at bounding box center [131, 220] width 163 height 18
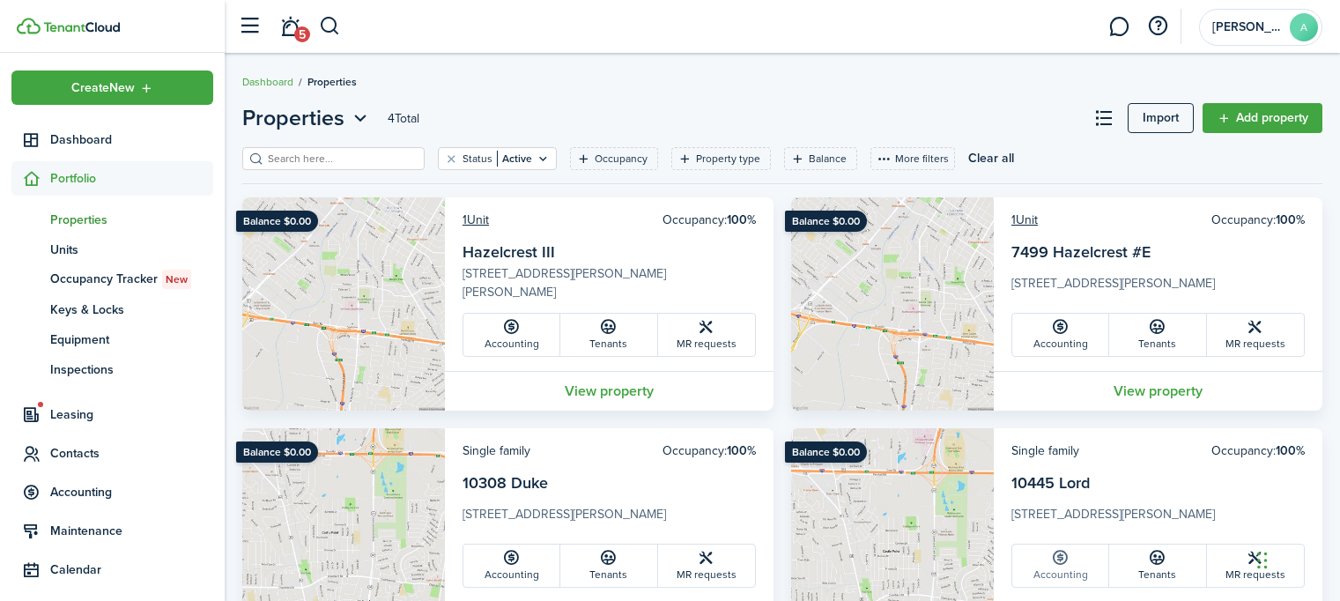
click at [1055, 563] on icon at bounding box center [1060, 558] width 18 height 18
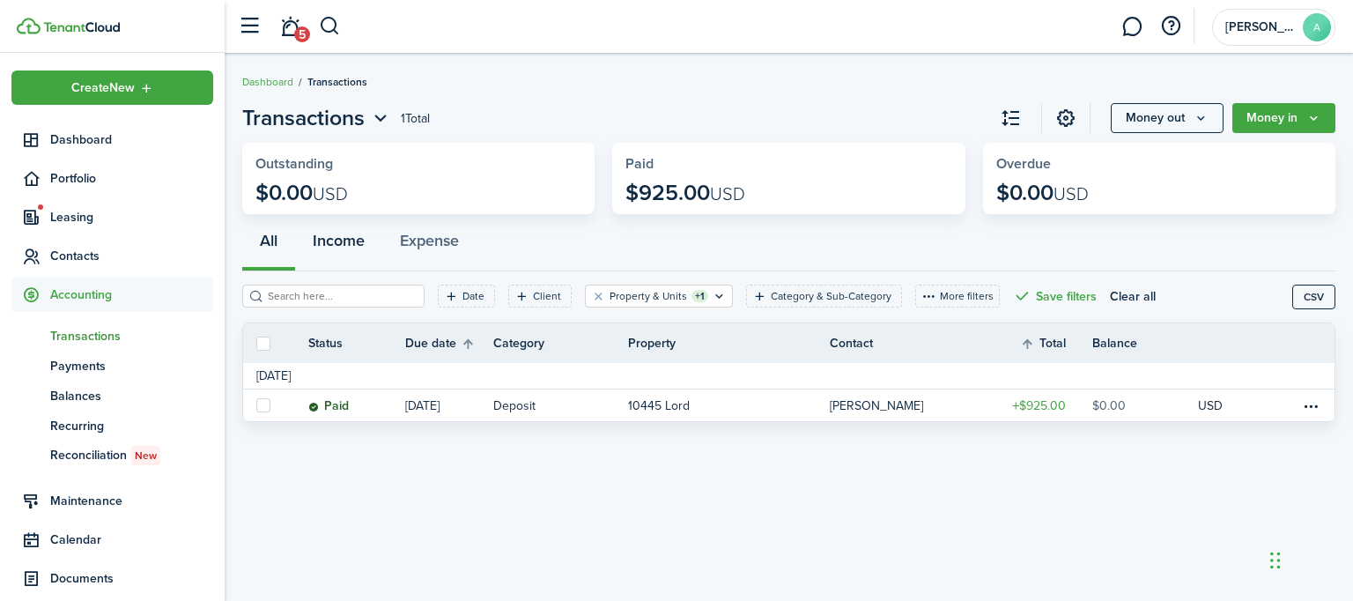
click at [330, 245] on button "Income" at bounding box center [338, 244] width 87 height 53
click at [422, 241] on button "Expense" at bounding box center [429, 244] width 94 height 53
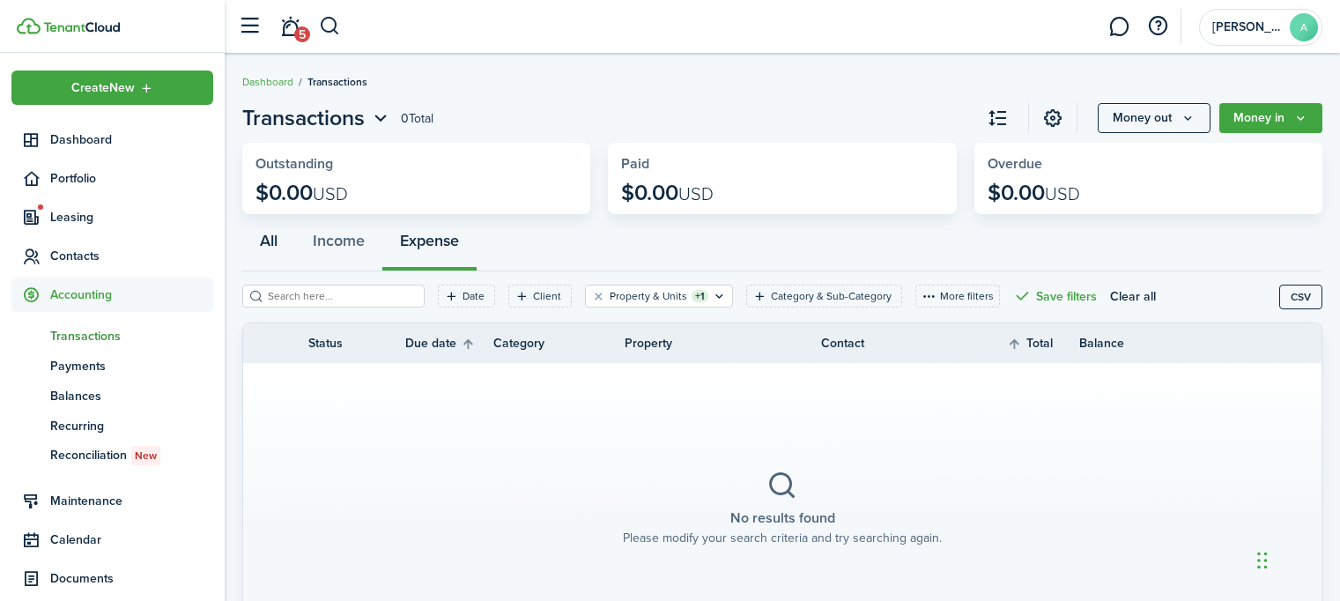
click at [272, 234] on button "All" at bounding box center [268, 244] width 53 height 53
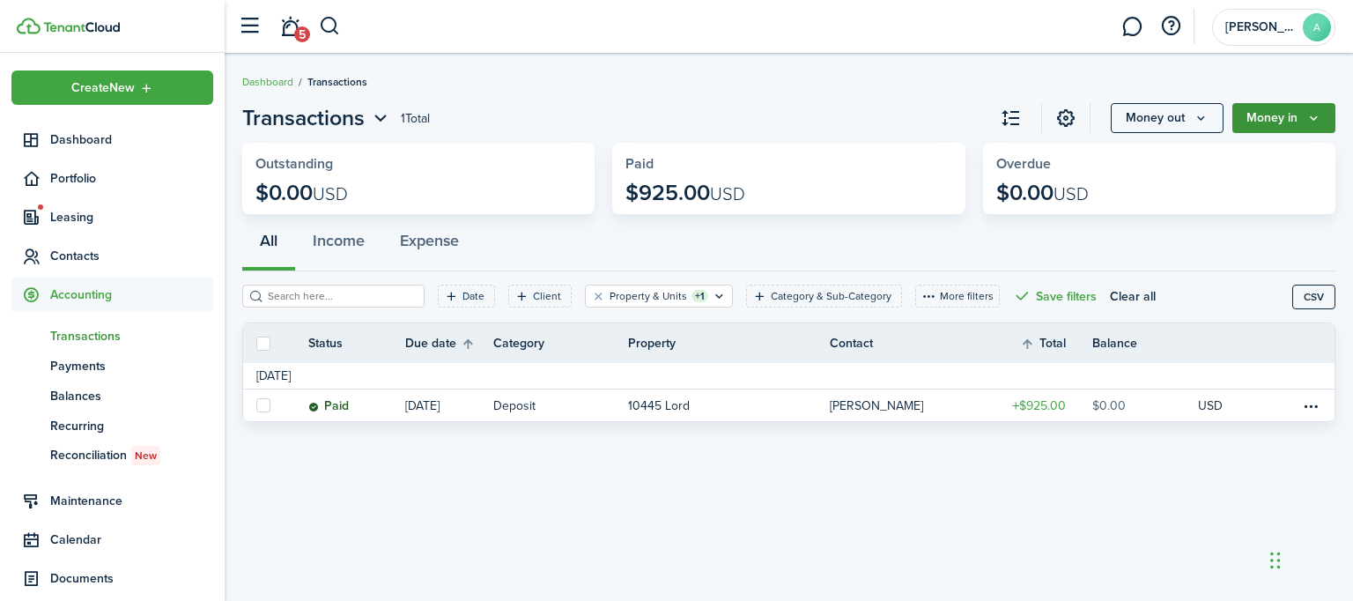
click at [1298, 122] on button "Money in" at bounding box center [1283, 118] width 103 height 30
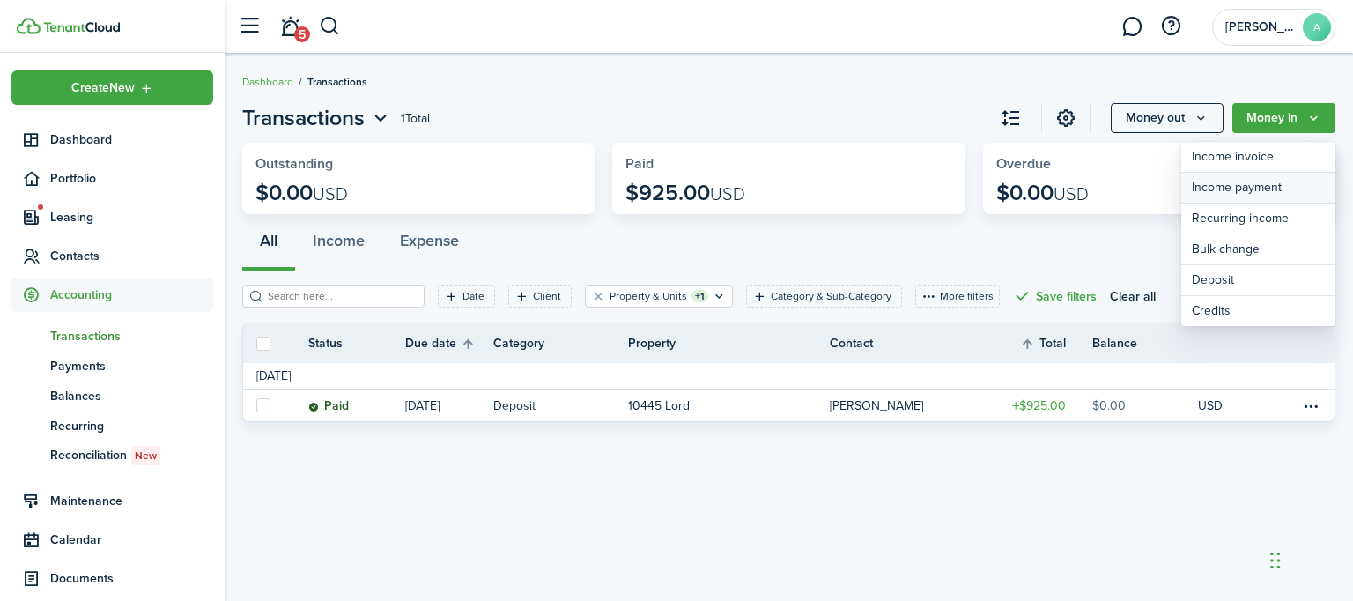
click at [1256, 180] on link "Income payment" at bounding box center [1258, 188] width 154 height 31
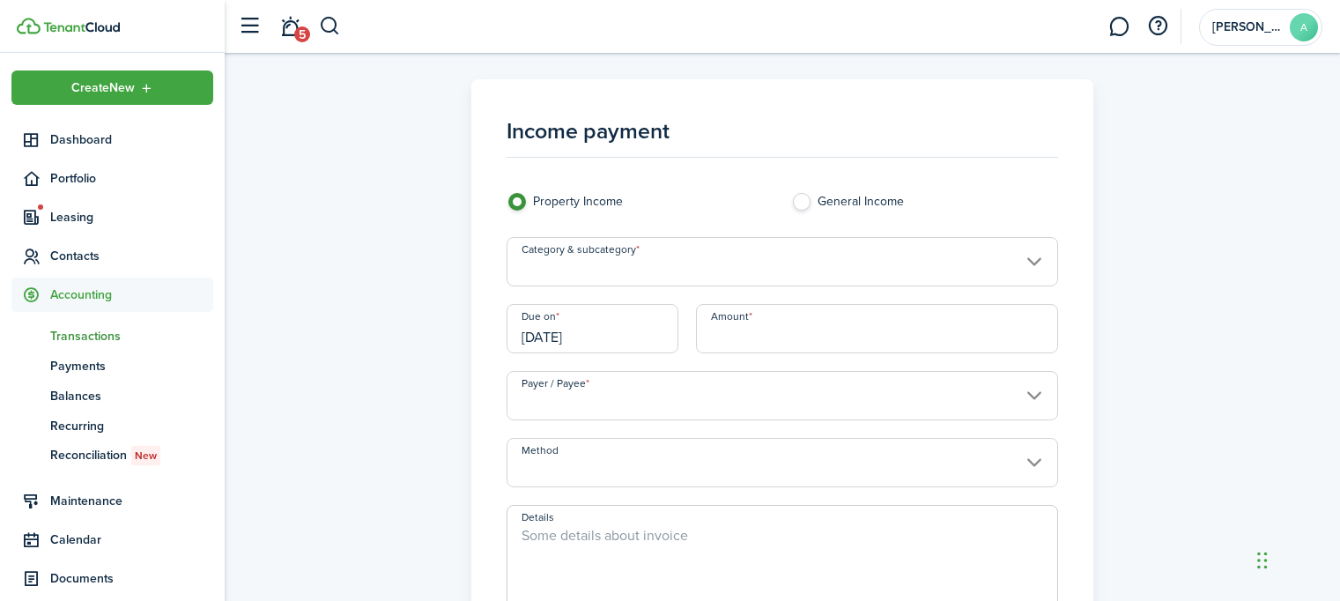
click at [558, 337] on input "[DATE]" at bounding box center [593, 328] width 173 height 49
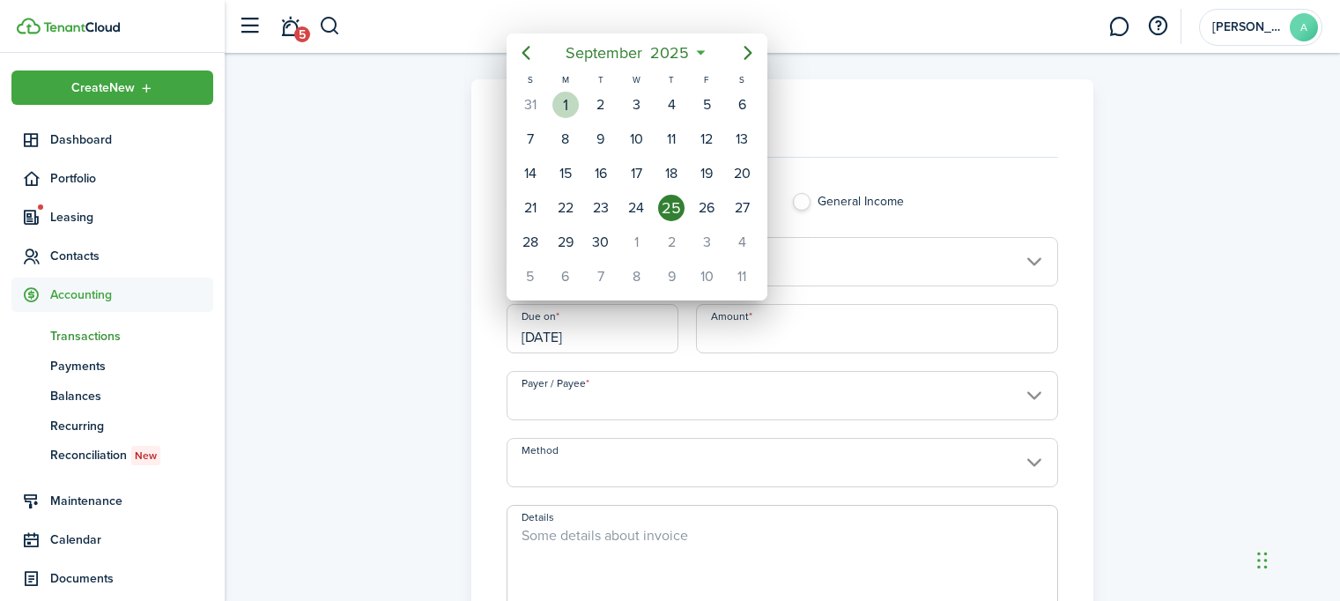
click at [563, 98] on div "1" at bounding box center [565, 105] width 26 height 26
type input "[DATE]"
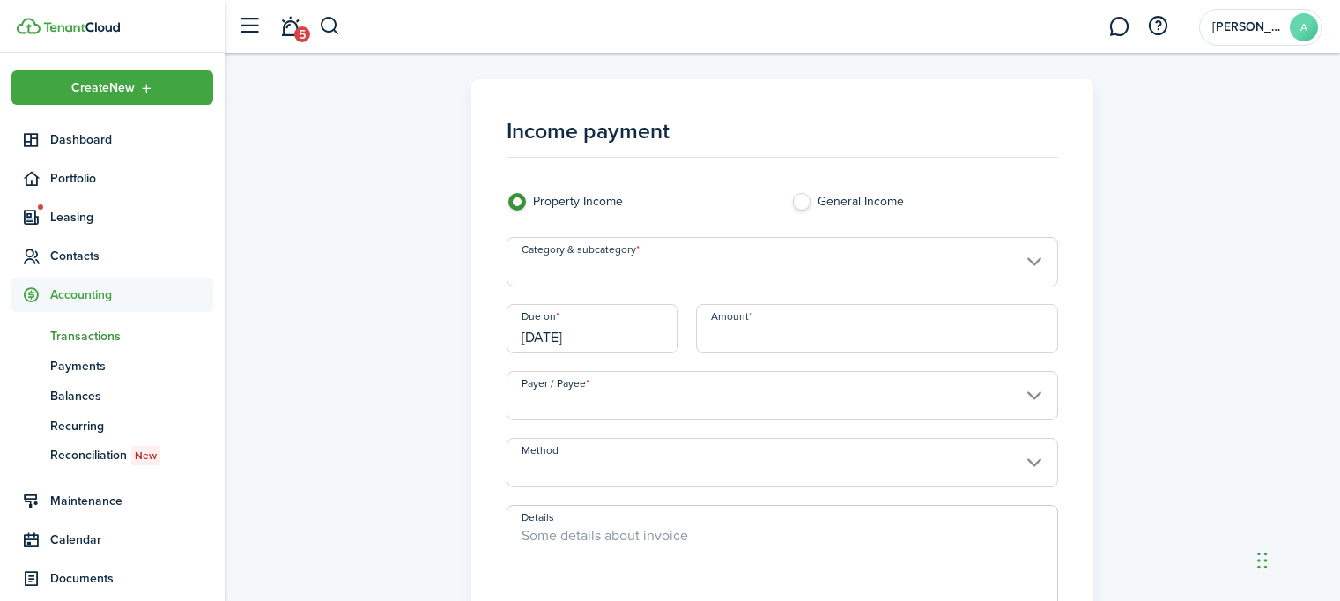
click at [803, 329] on input "Amount" at bounding box center [877, 328] width 362 height 49
click at [1033, 263] on input "Category & subcategory" at bounding box center [783, 261] width 552 height 49
type input "$925.00"
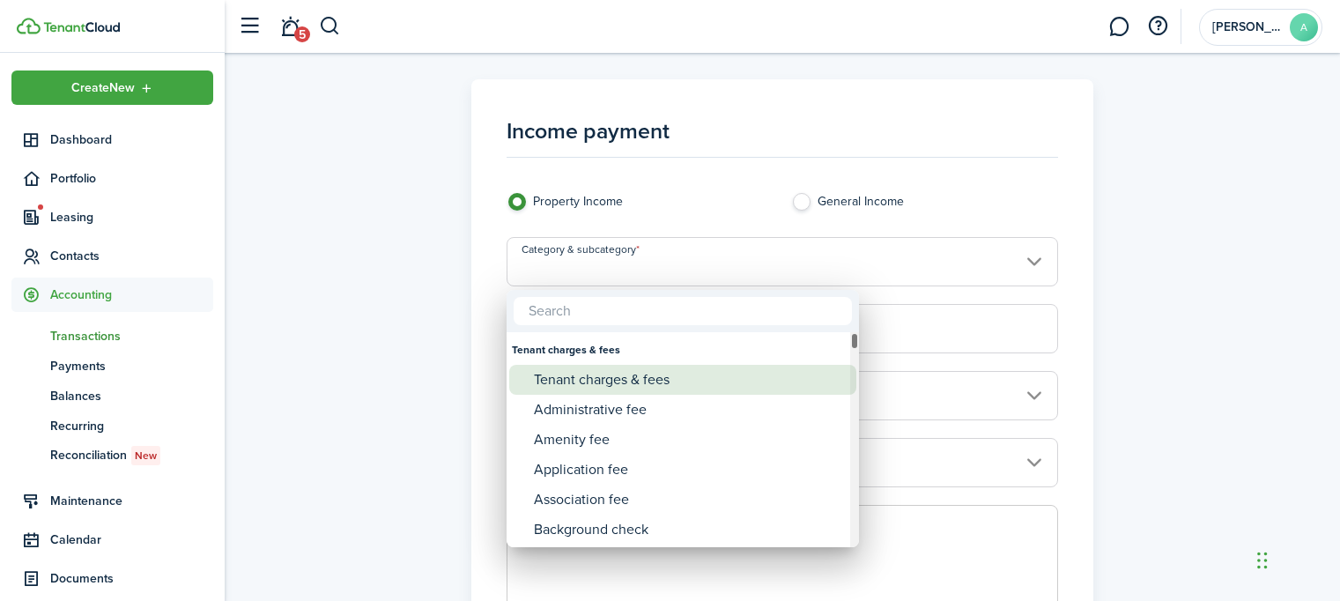
click at [722, 369] on div "Tenant charges & fees" at bounding box center [690, 380] width 312 height 30
type input "Tenant charges & fees"
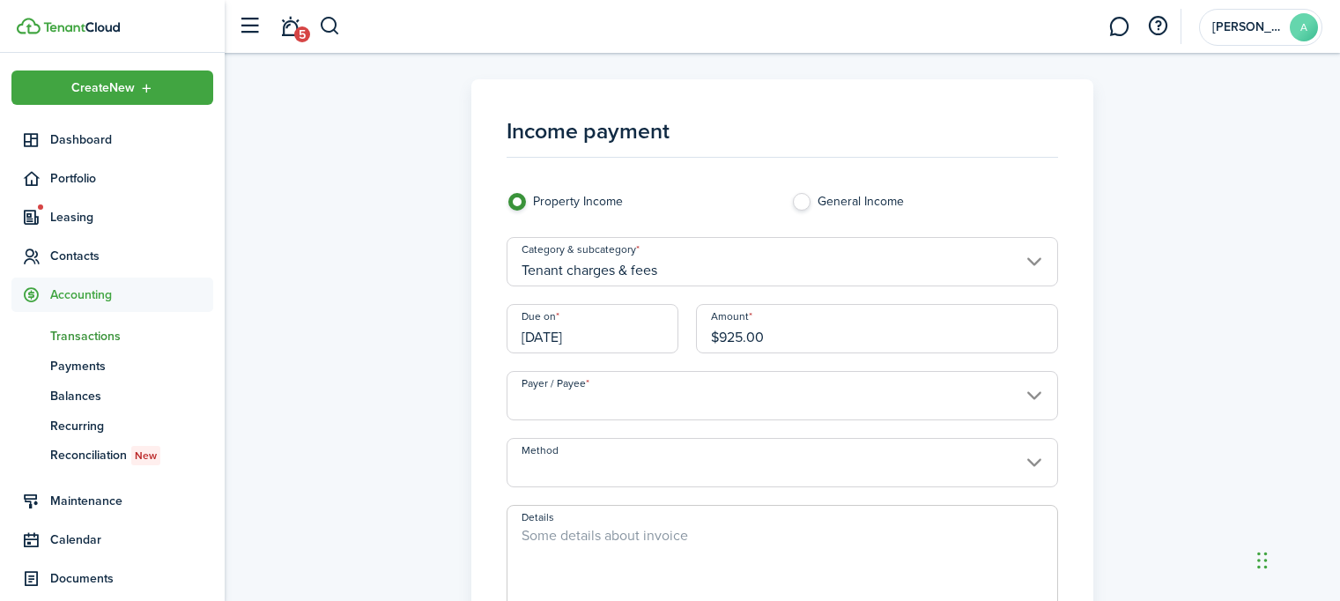
click at [1040, 394] on input "Payer / Payee" at bounding box center [783, 395] width 552 height 49
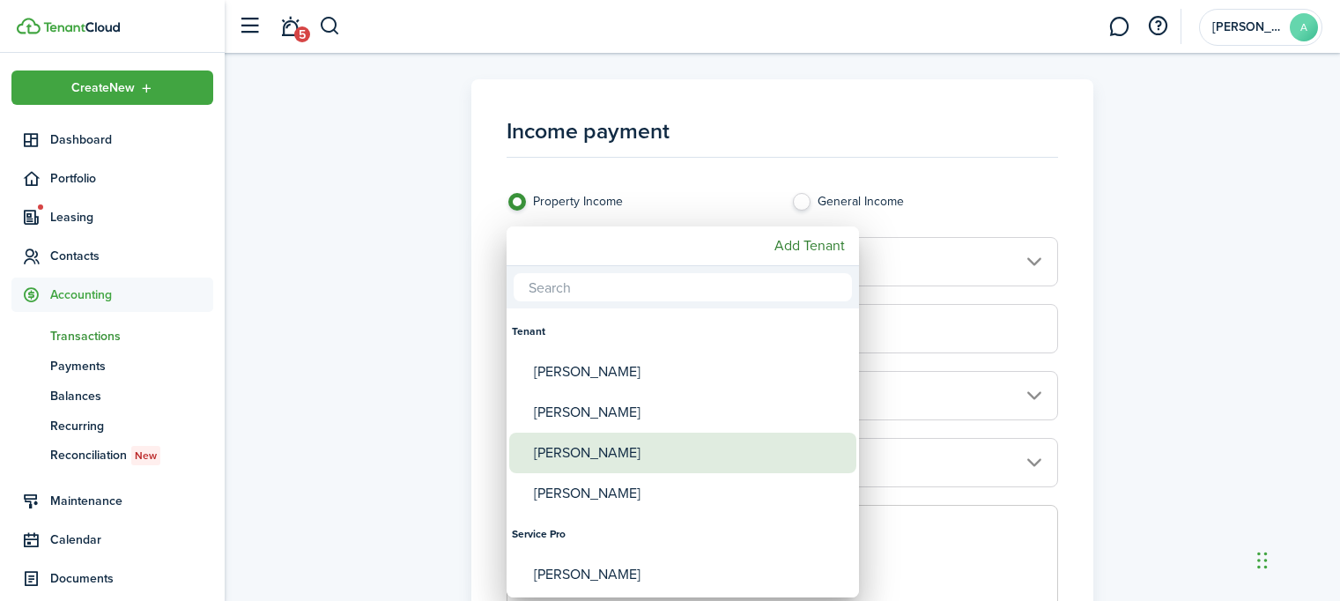
click at [697, 449] on div "[PERSON_NAME]" at bounding box center [690, 453] width 312 height 41
type input "[PERSON_NAME]"
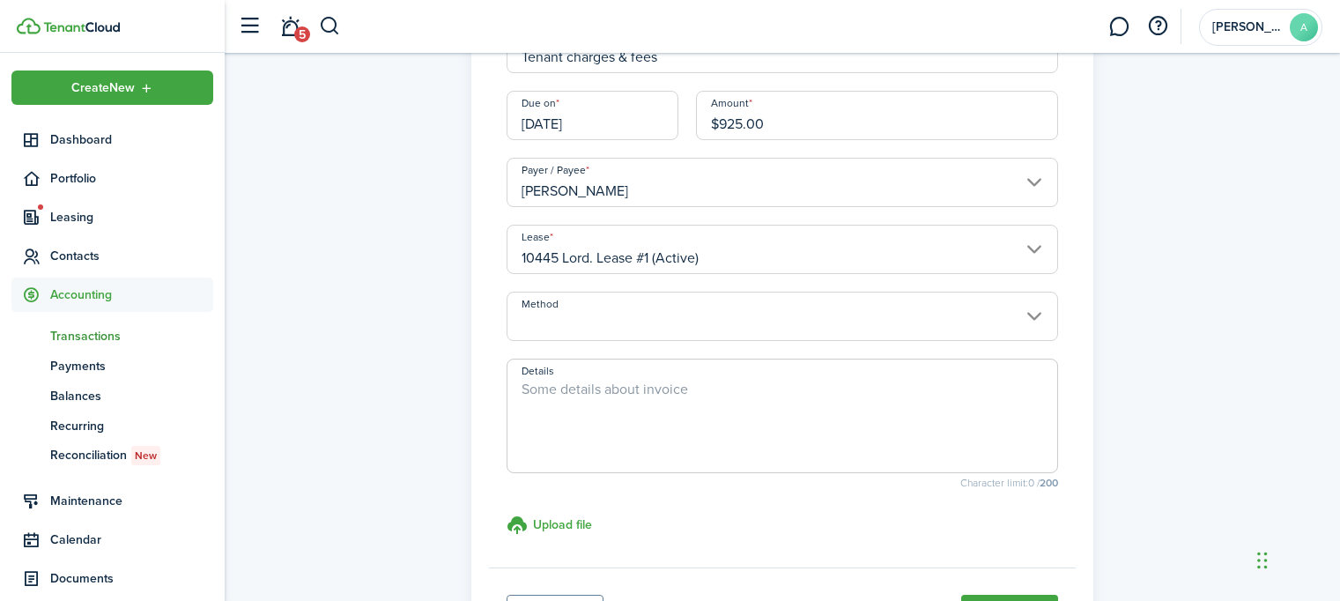
scroll to position [239, 0]
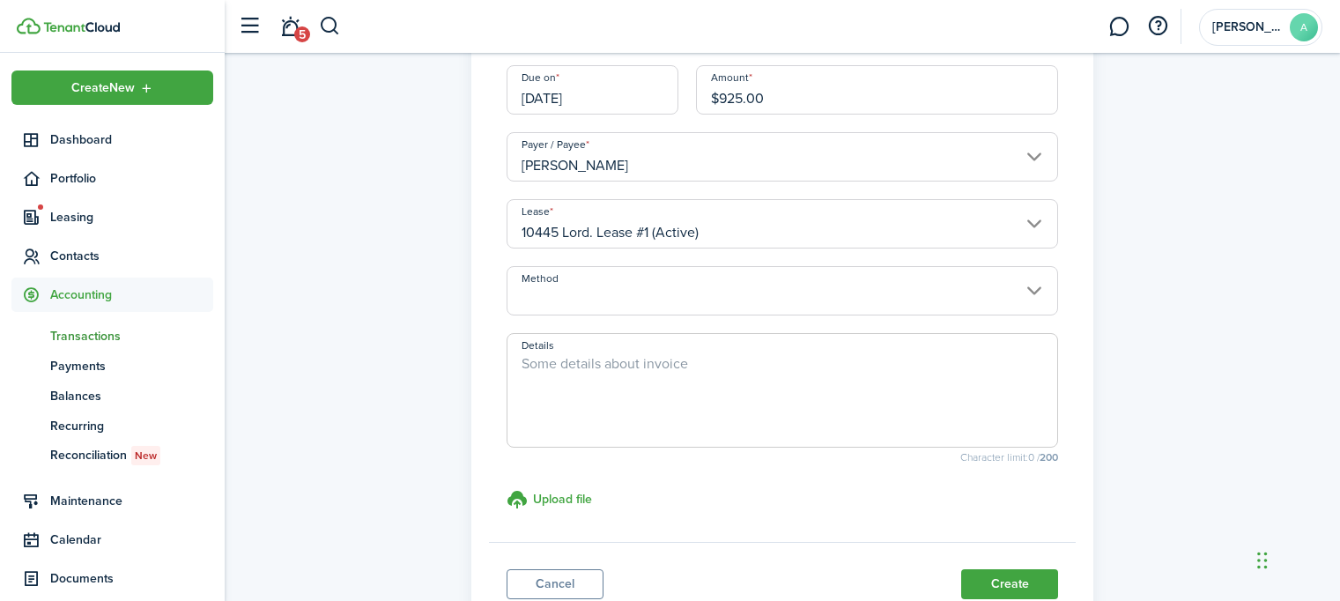
click at [1031, 284] on input "Method" at bounding box center [783, 290] width 552 height 49
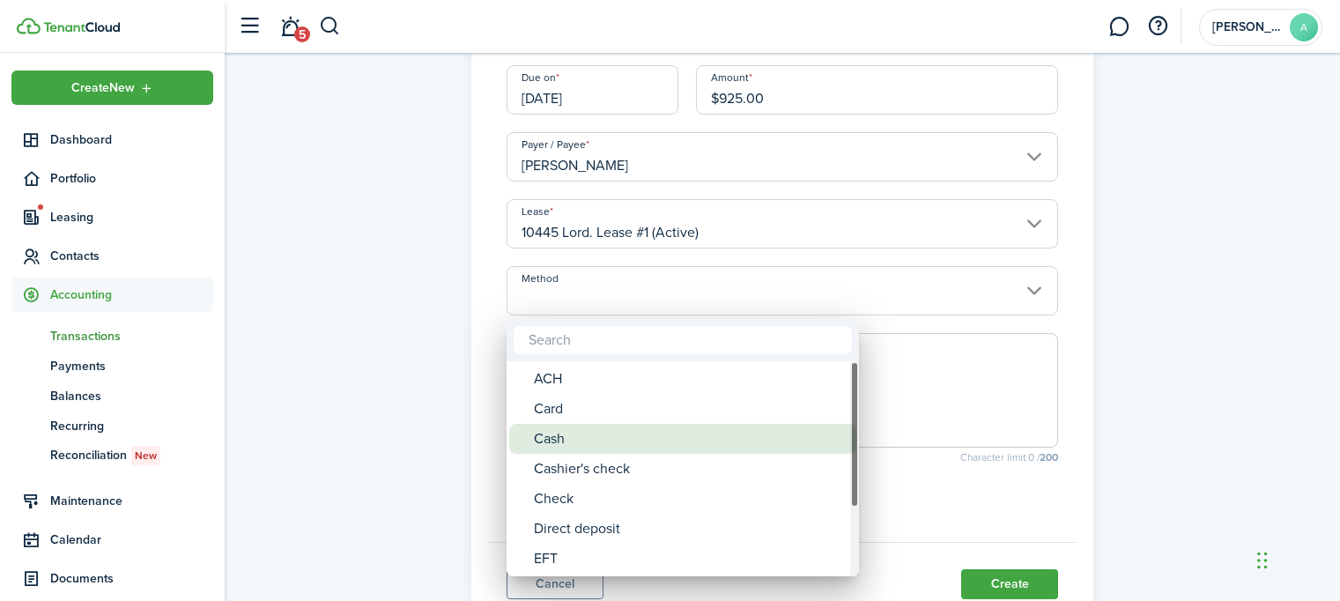
click at [656, 443] on div "Cash" at bounding box center [690, 439] width 312 height 30
type input "Cash"
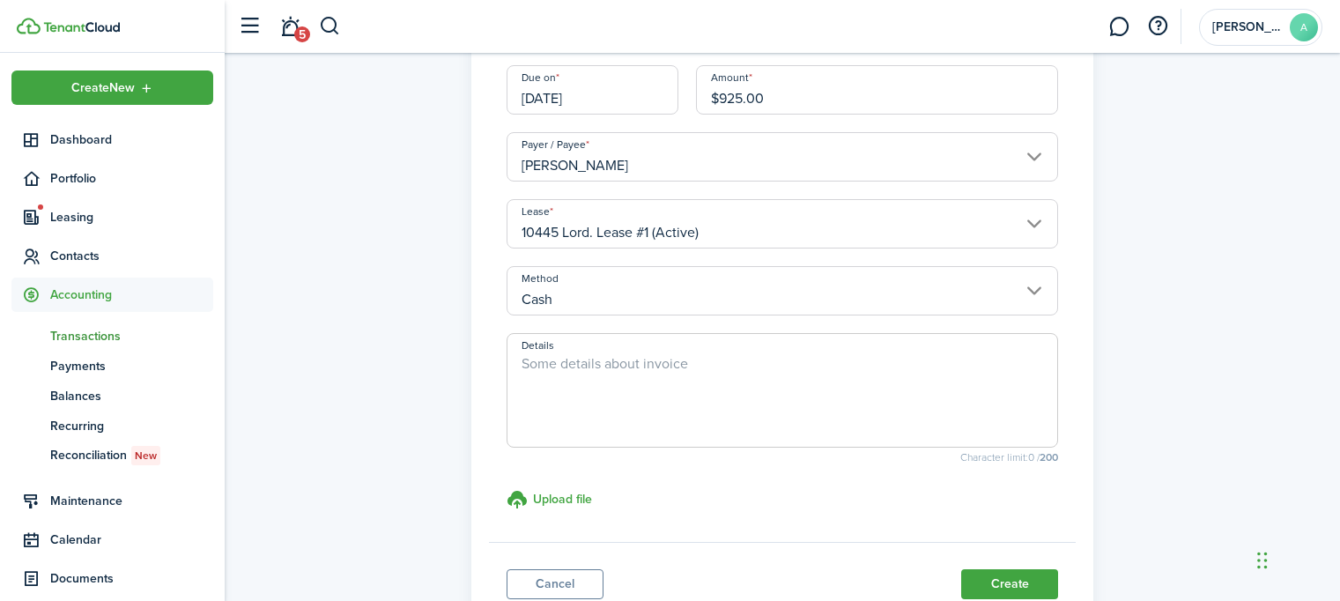
click at [703, 393] on textarea "Details" at bounding box center [782, 395] width 551 height 85
click at [1018, 584] on button "Create" at bounding box center [1009, 584] width 97 height 30
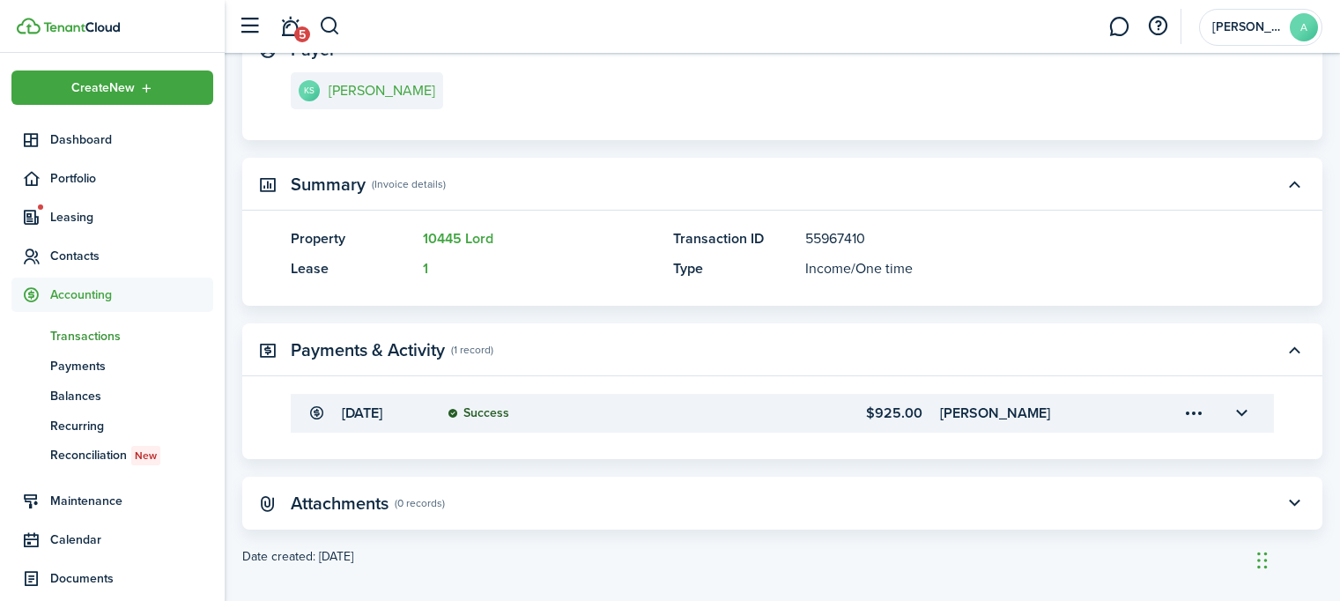
scroll to position [324, 0]
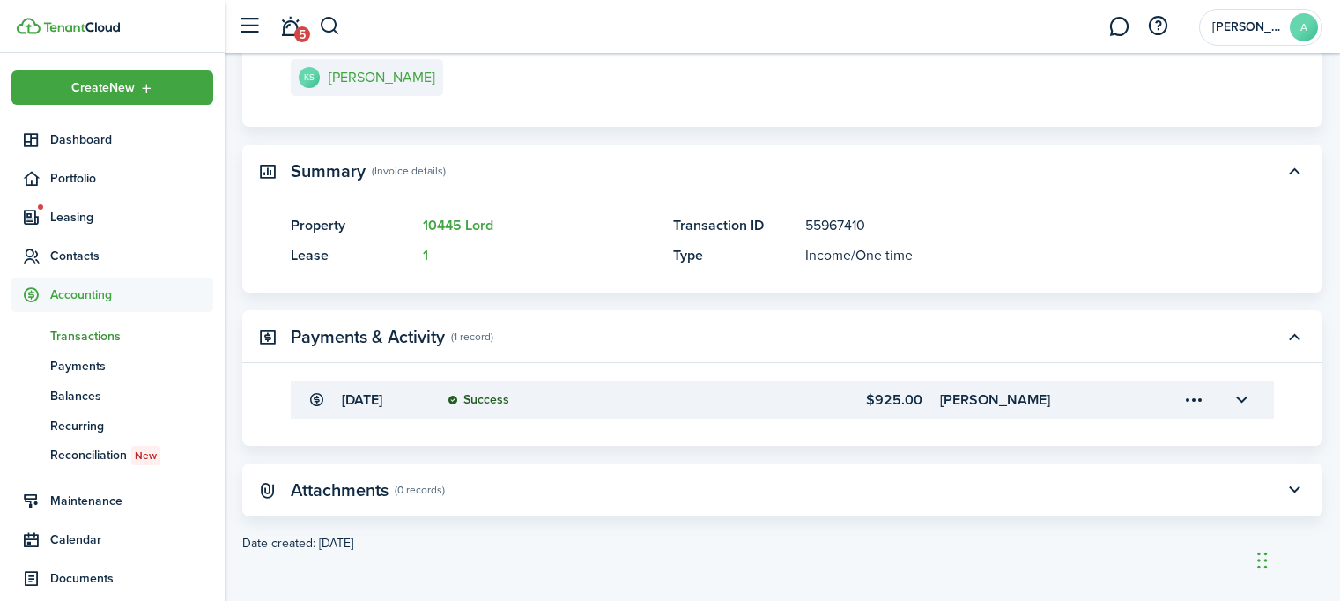
click at [81, 332] on span "Transactions" at bounding box center [131, 336] width 163 height 18
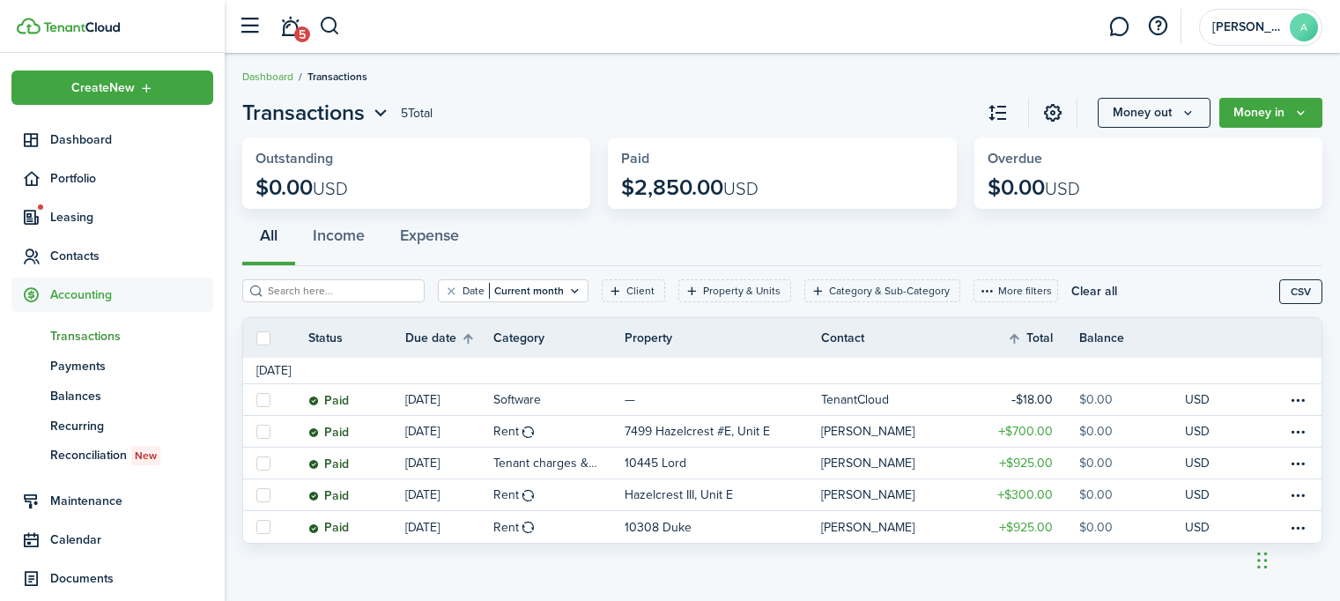
scroll to position [5, 0]
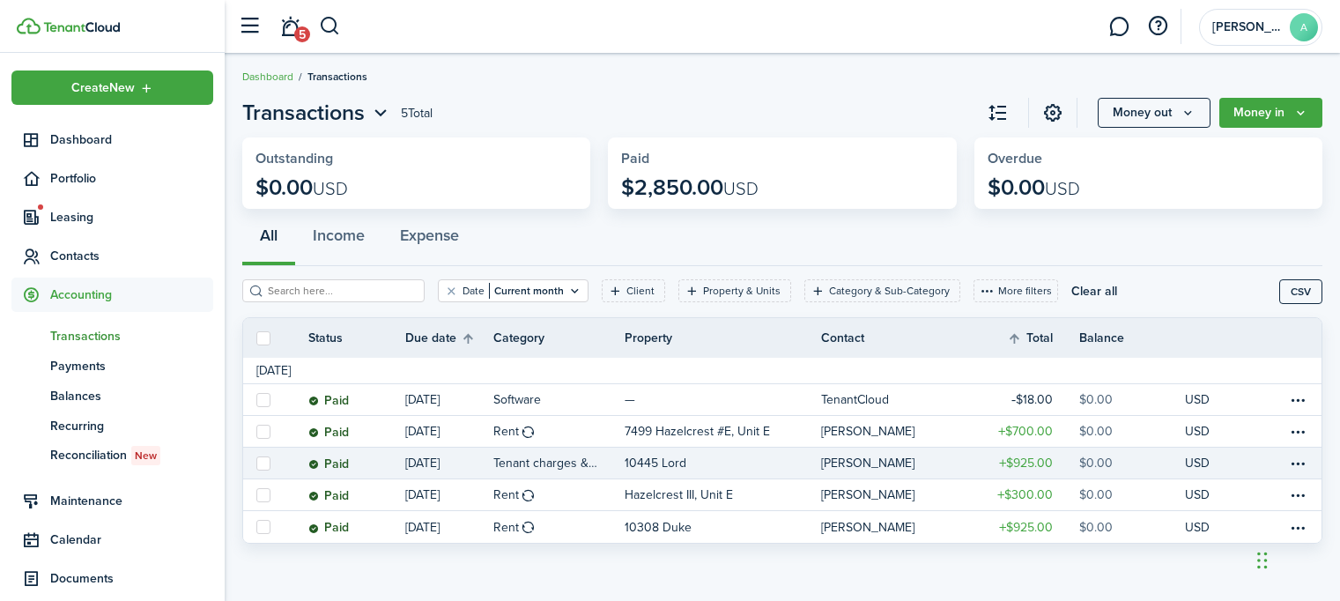
click at [568, 461] on table-info-title "Tenant charges & fees" at bounding box center [545, 463] width 105 height 18
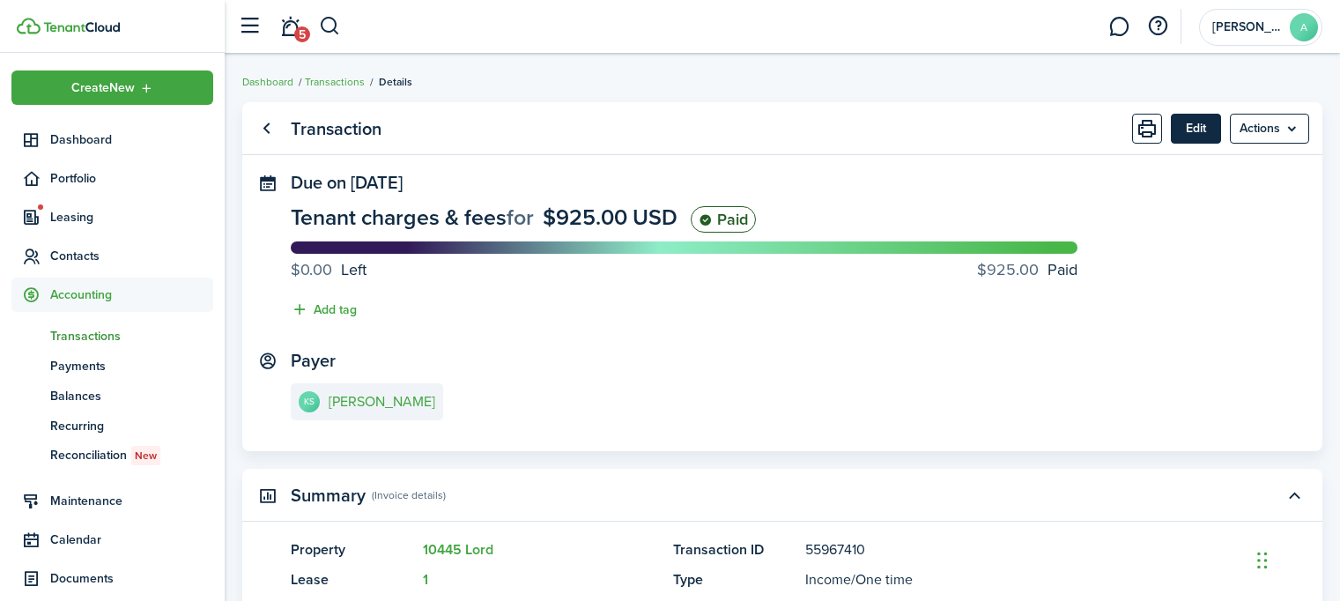
click at [1194, 119] on button "Edit" at bounding box center [1196, 129] width 50 height 30
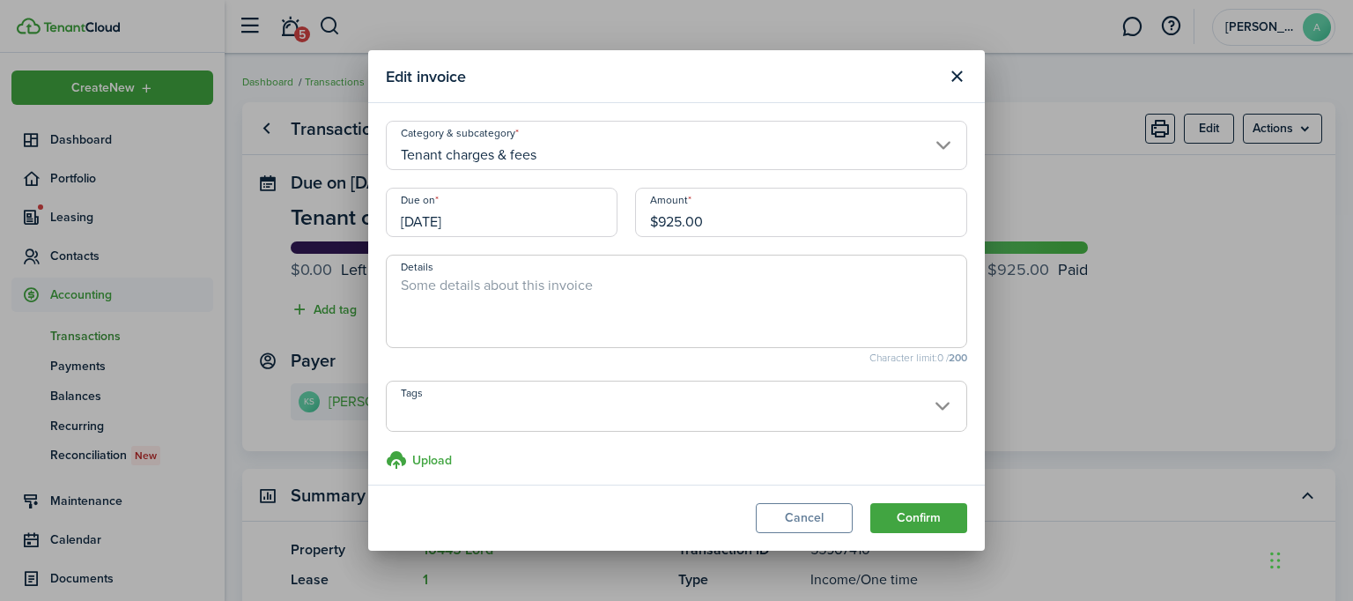
click at [932, 138] on input "Tenant charges & fees" at bounding box center [676, 145] width 581 height 49
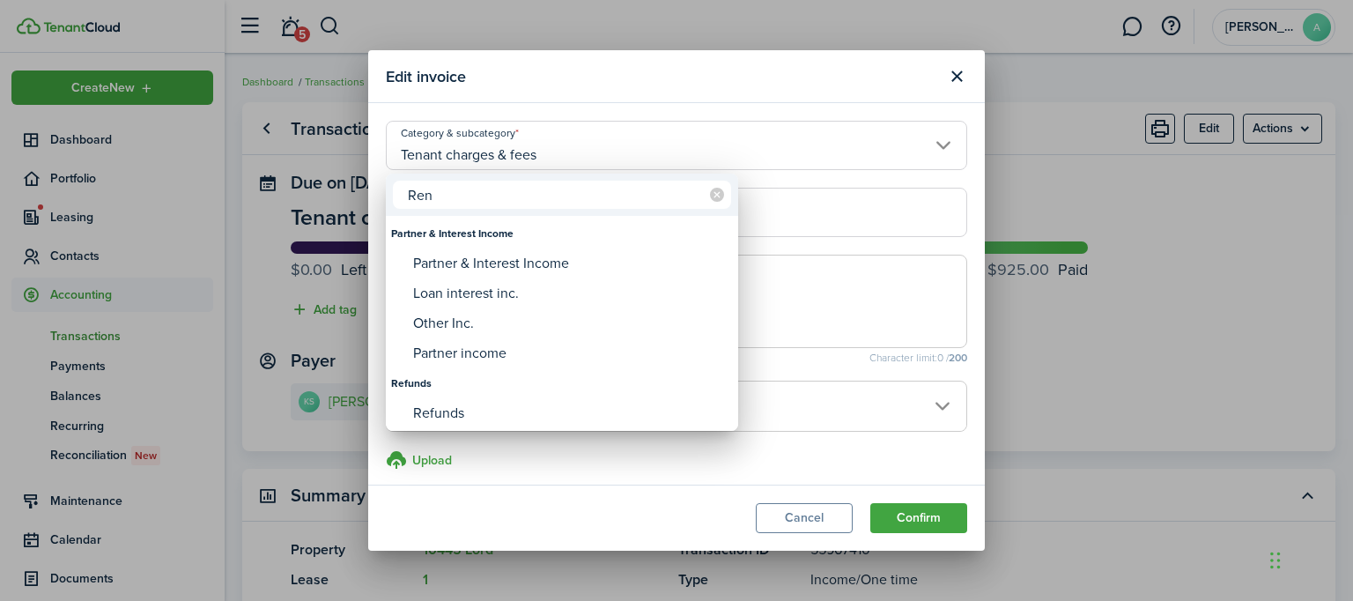
type input "Rent"
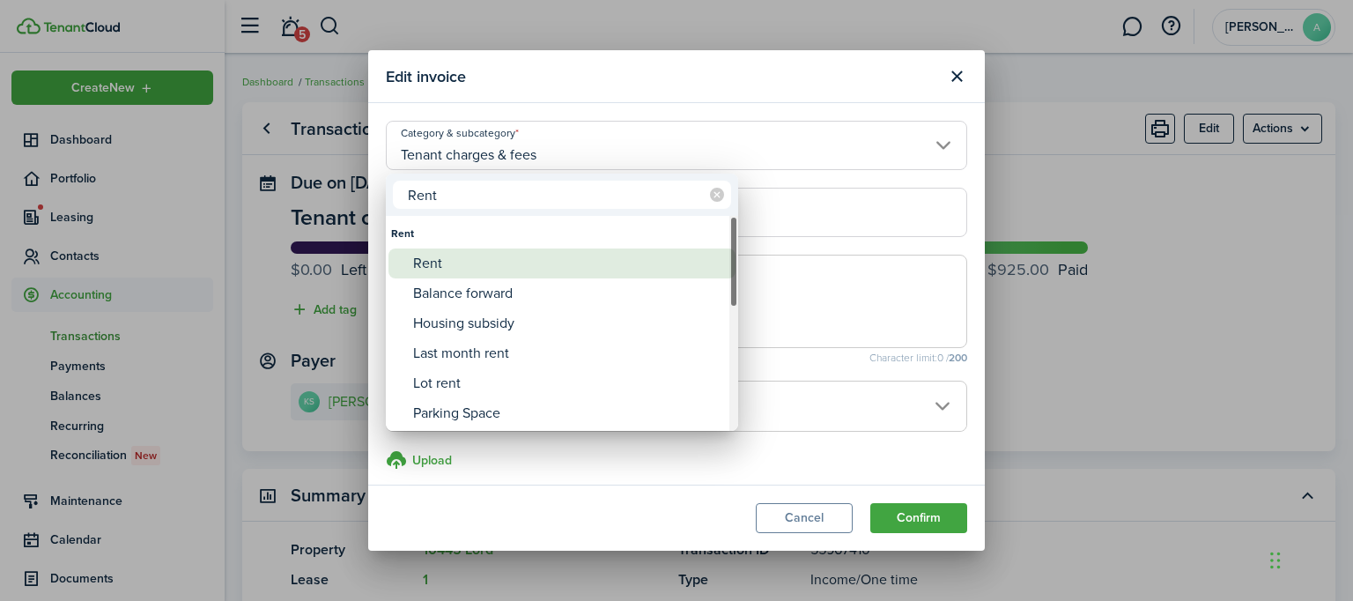
click at [497, 260] on div "Rent" at bounding box center [569, 263] width 312 height 30
type input "Rent"
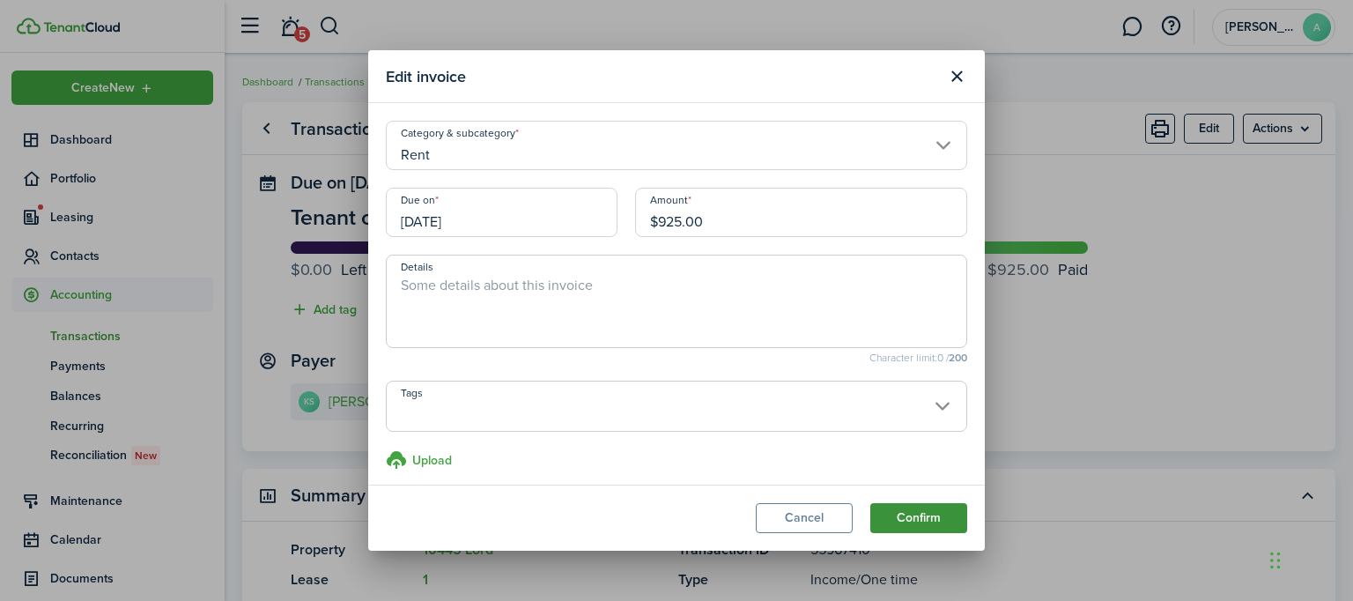
click at [930, 513] on button "Confirm" at bounding box center [918, 518] width 97 height 30
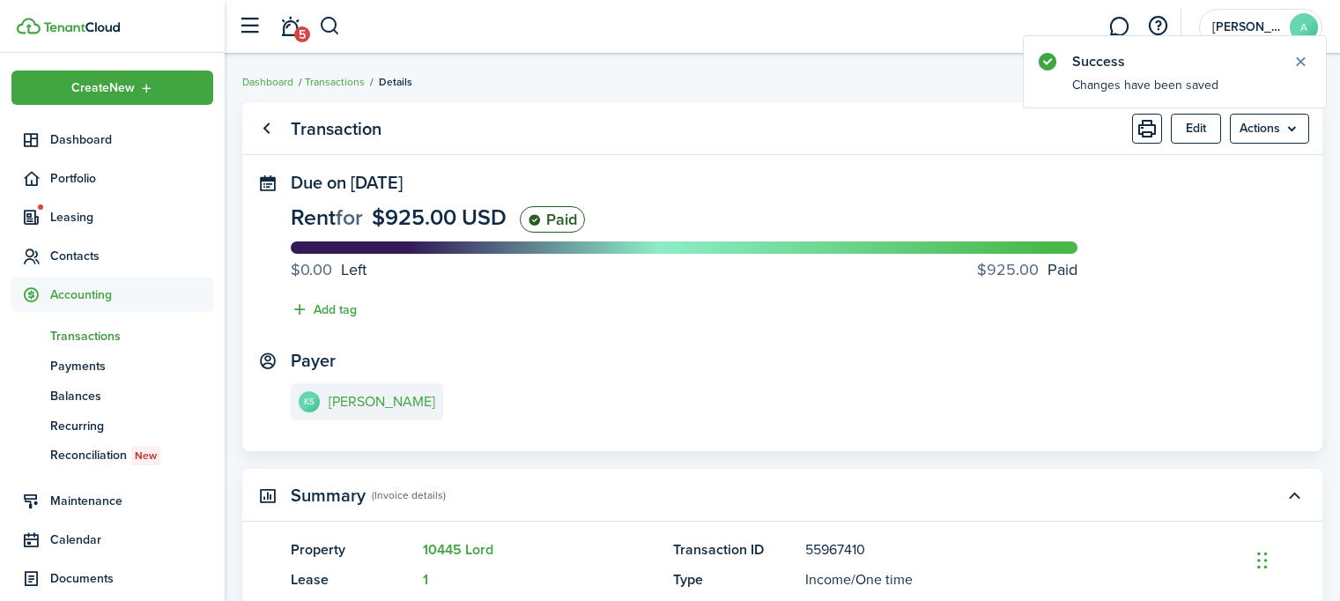
click at [96, 329] on span "Transactions" at bounding box center [131, 336] width 163 height 18
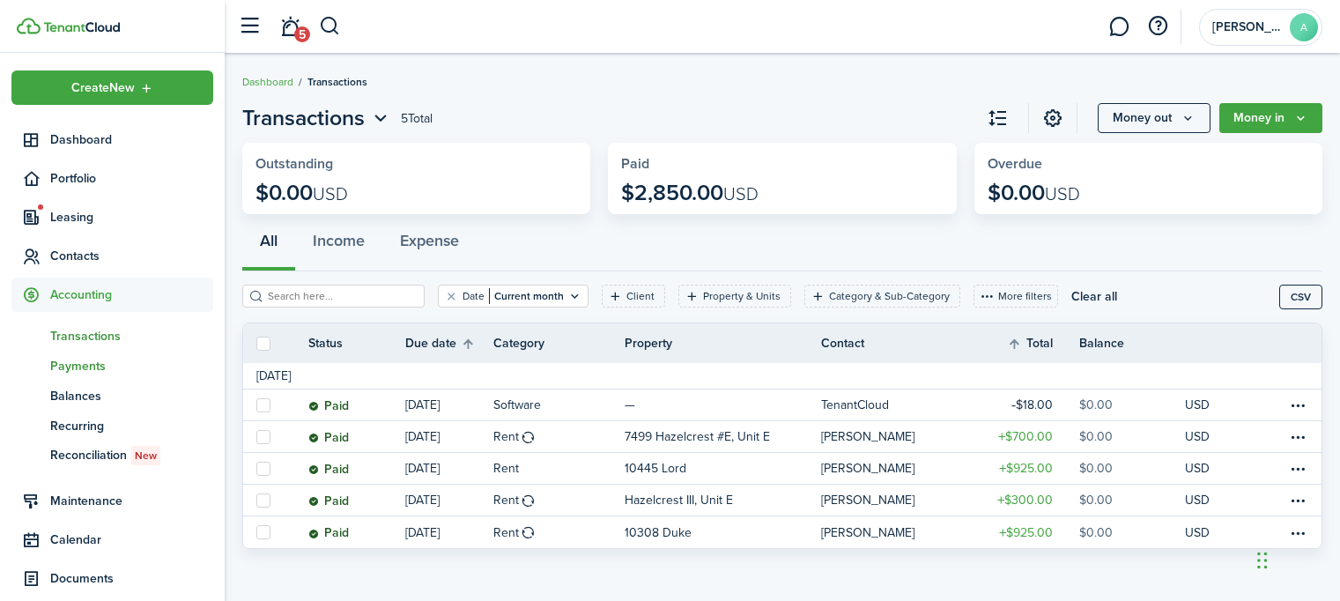
click at [92, 359] on span "Payments" at bounding box center [131, 366] width 163 height 18
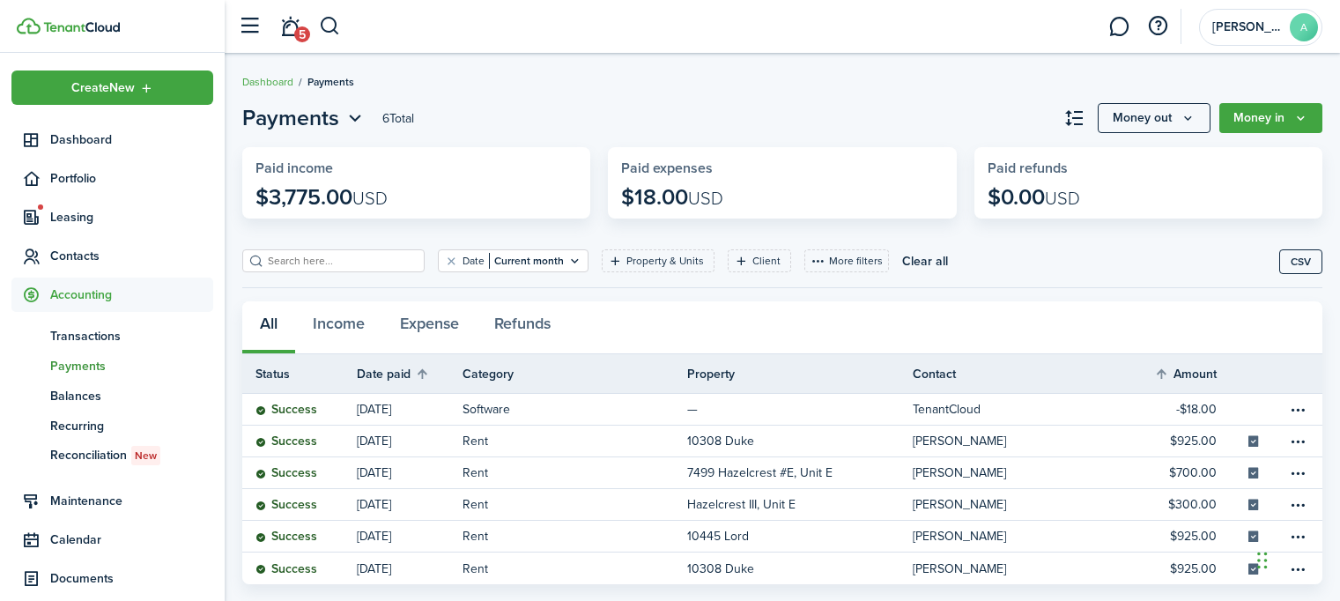
click at [92, 359] on span "Payments" at bounding box center [131, 366] width 163 height 18
click at [85, 396] on span "Balances" at bounding box center [131, 396] width 163 height 18
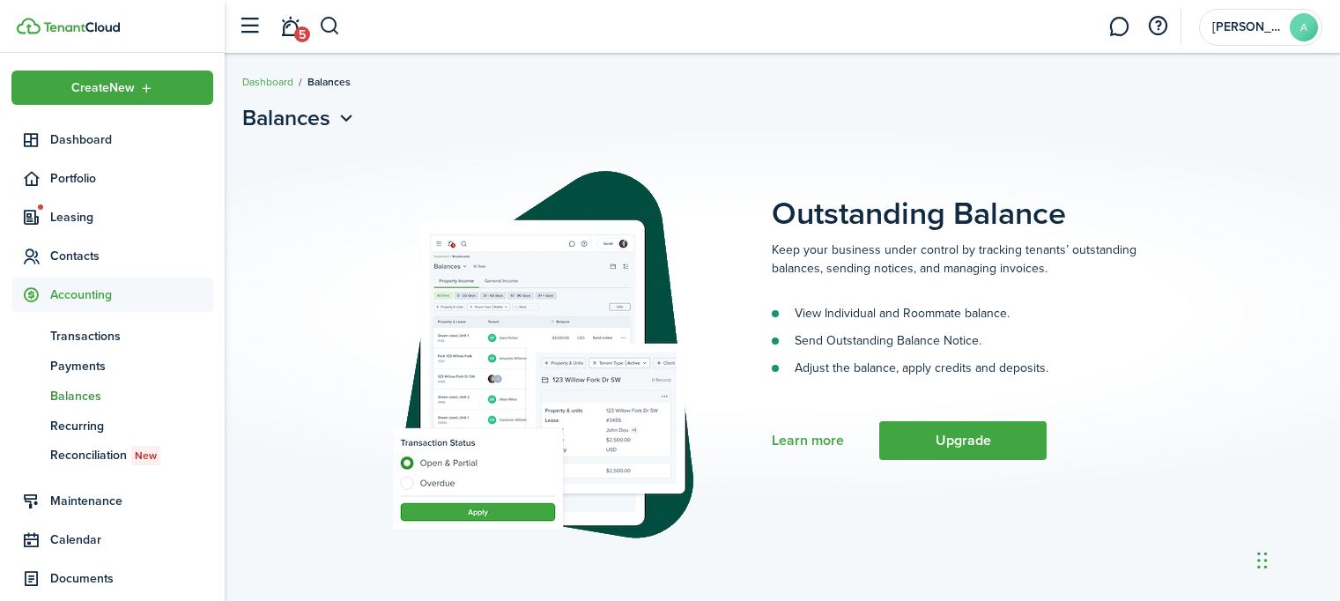
click at [85, 396] on span "Balances" at bounding box center [131, 396] width 163 height 18
click at [97, 419] on span "Recurring" at bounding box center [131, 426] width 163 height 18
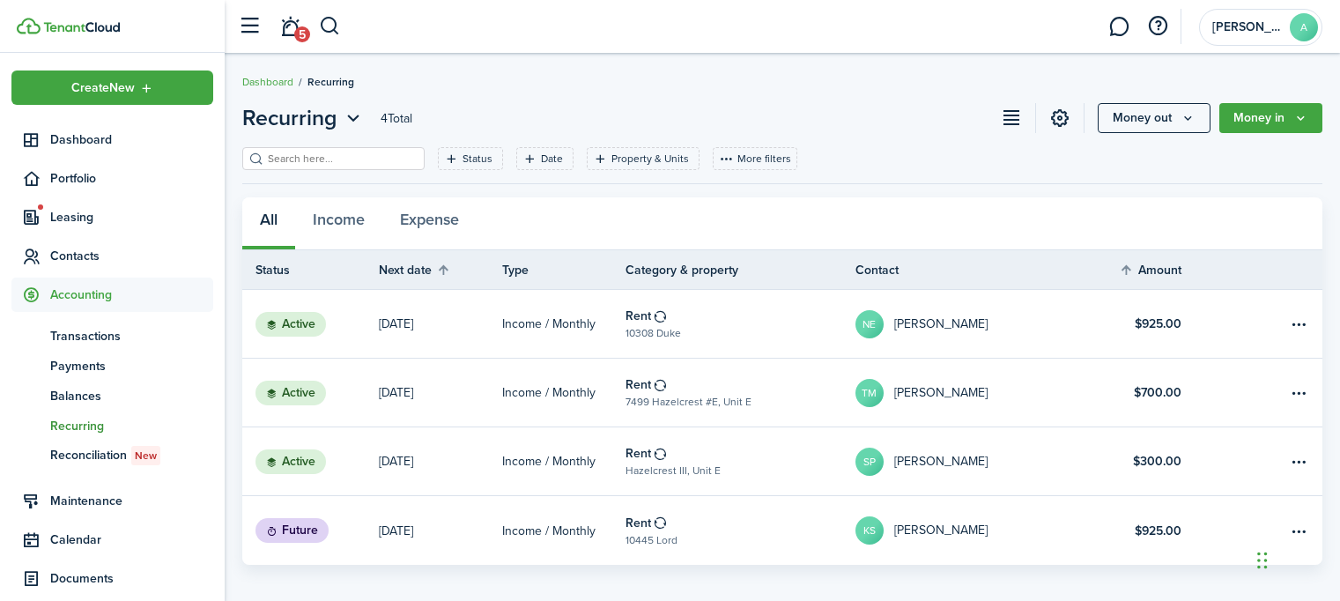
scroll to position [12, 0]
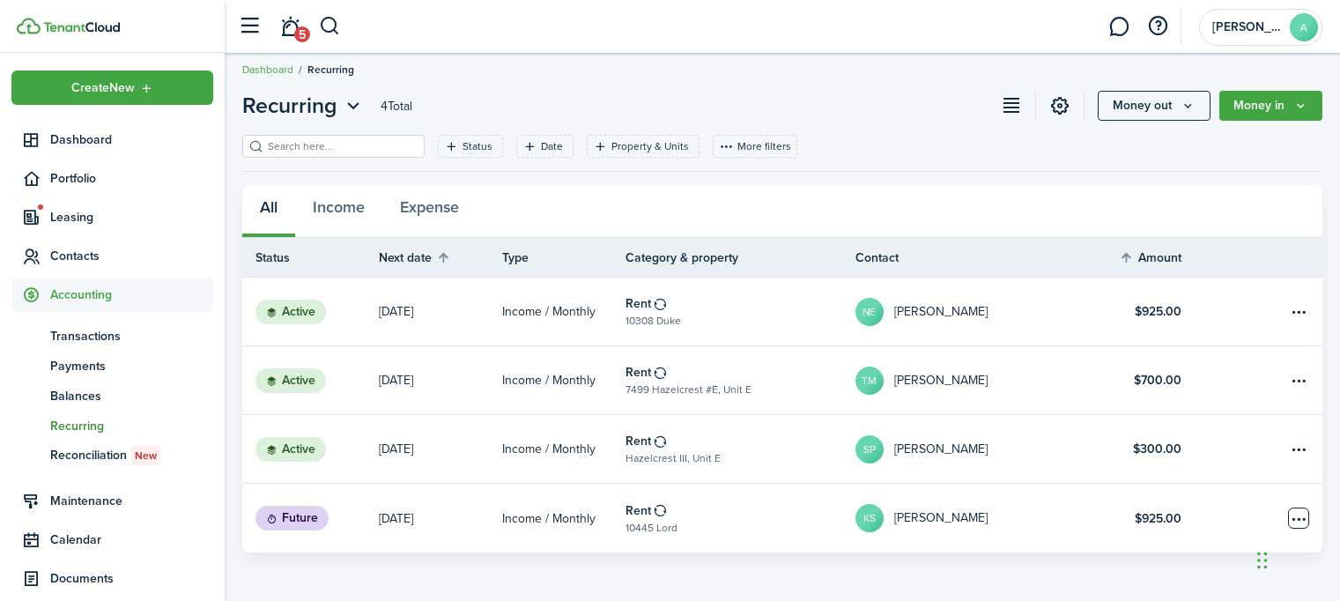
click at [1303, 512] on table-menu-btn-icon "Open menu" at bounding box center [1298, 517] width 21 height 21
click at [307, 507] on status "Future" at bounding box center [291, 518] width 73 height 25
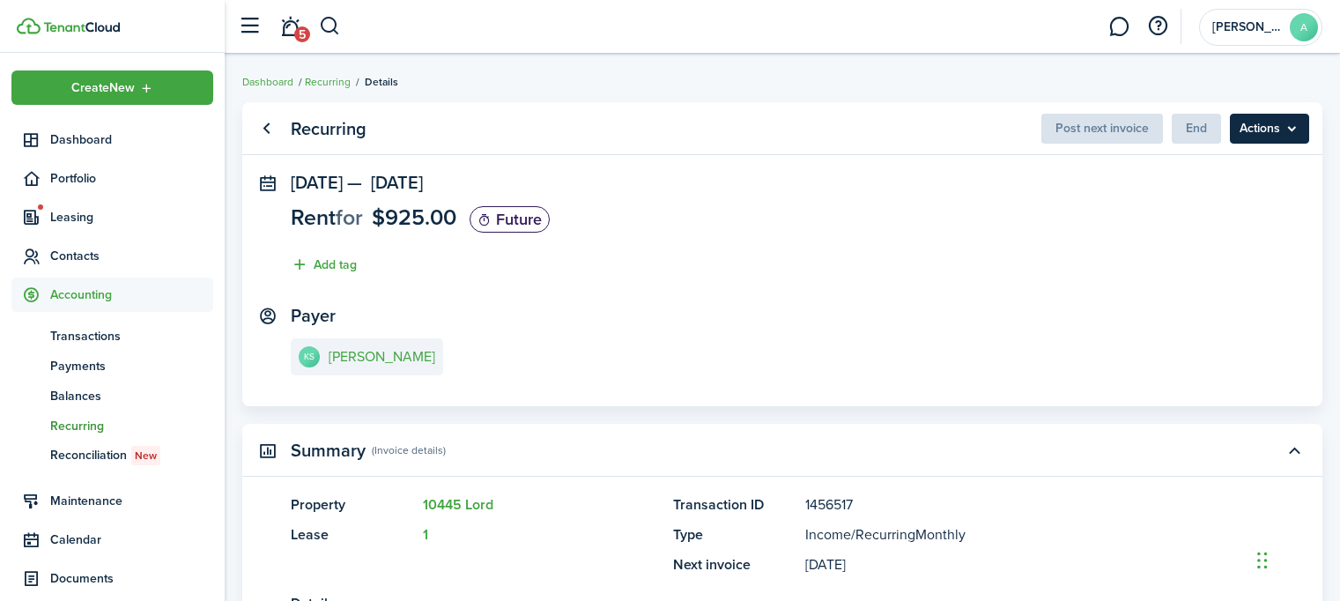
click at [1293, 122] on menu-btn "Actions" at bounding box center [1269, 129] width 79 height 30
click at [76, 359] on span "Payments" at bounding box center [131, 366] width 163 height 18
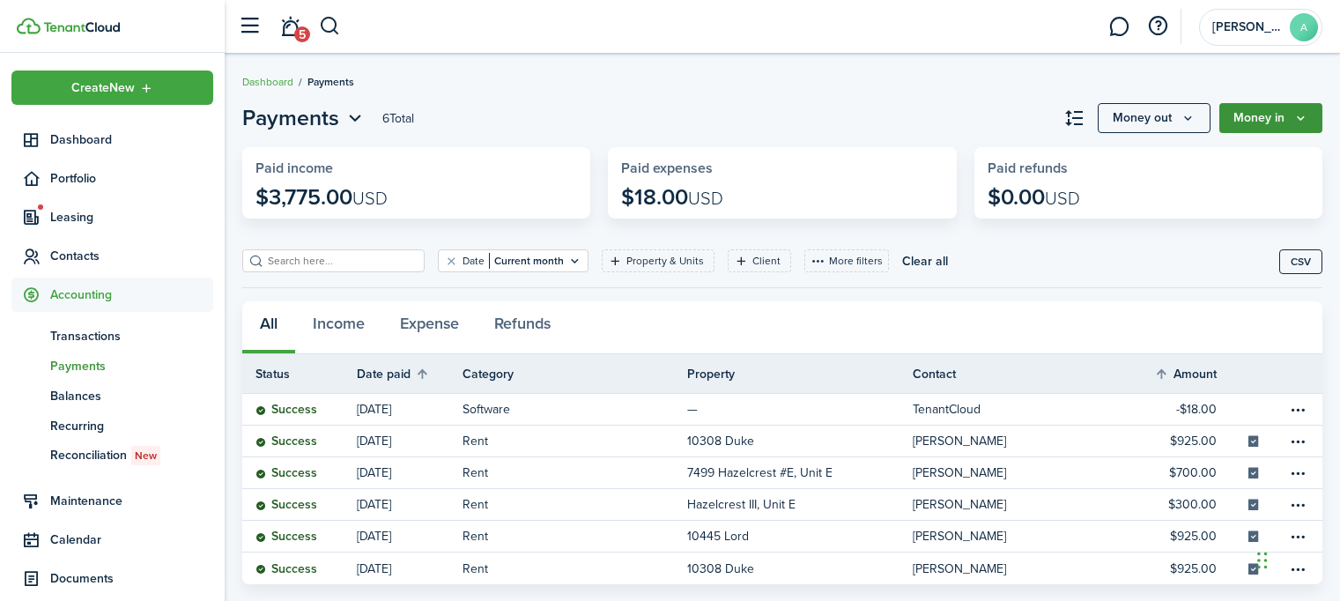
click at [1283, 112] on button "Money in" at bounding box center [1270, 118] width 103 height 30
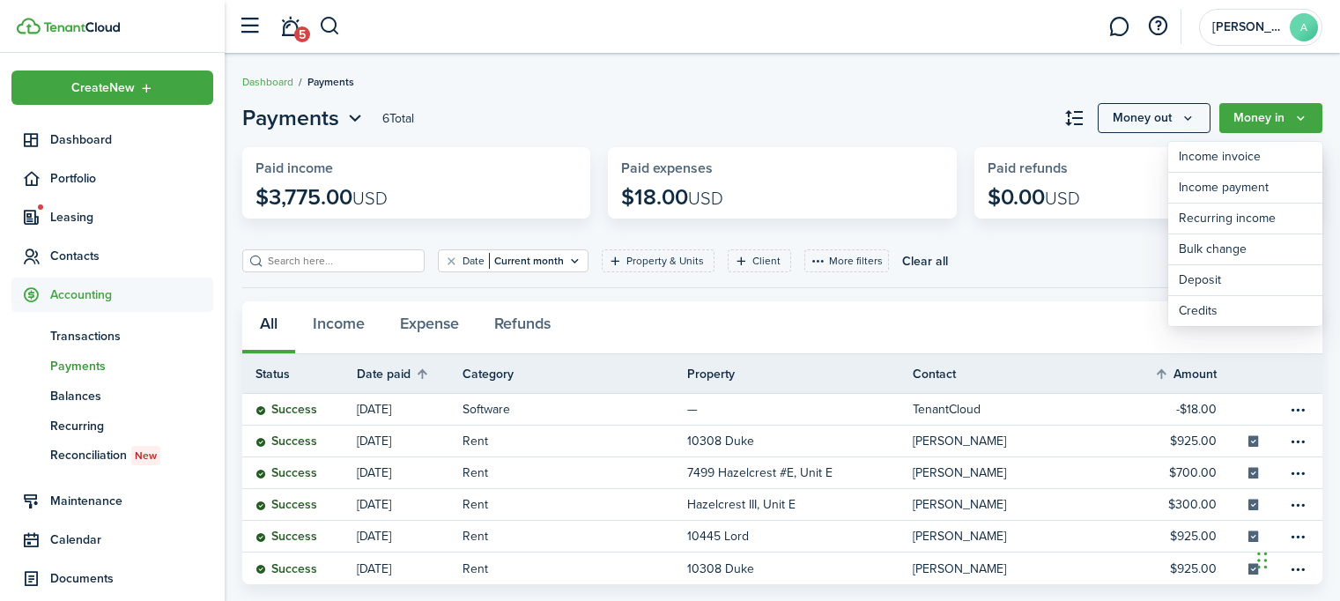
click at [599, 86] on breadcrumb "Dashboard Payments" at bounding box center [782, 73] width 1080 height 41
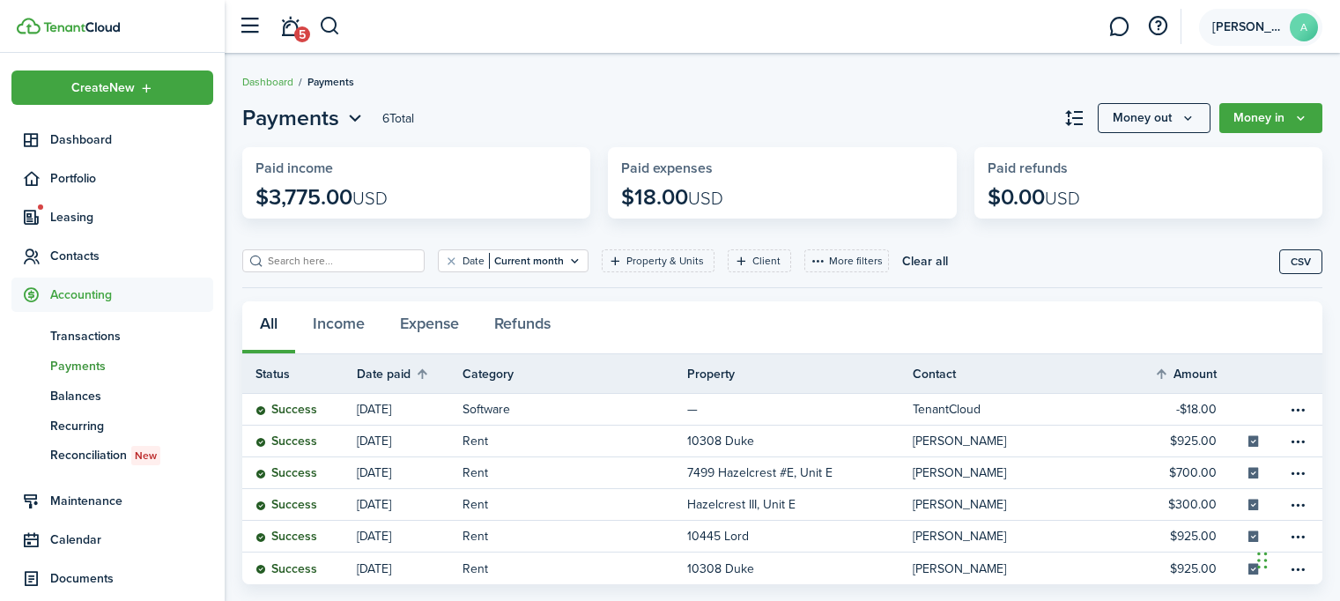
click at [1286, 27] on account-user-avatar "[PERSON_NAME] A" at bounding box center [1260, 27] width 123 height 37
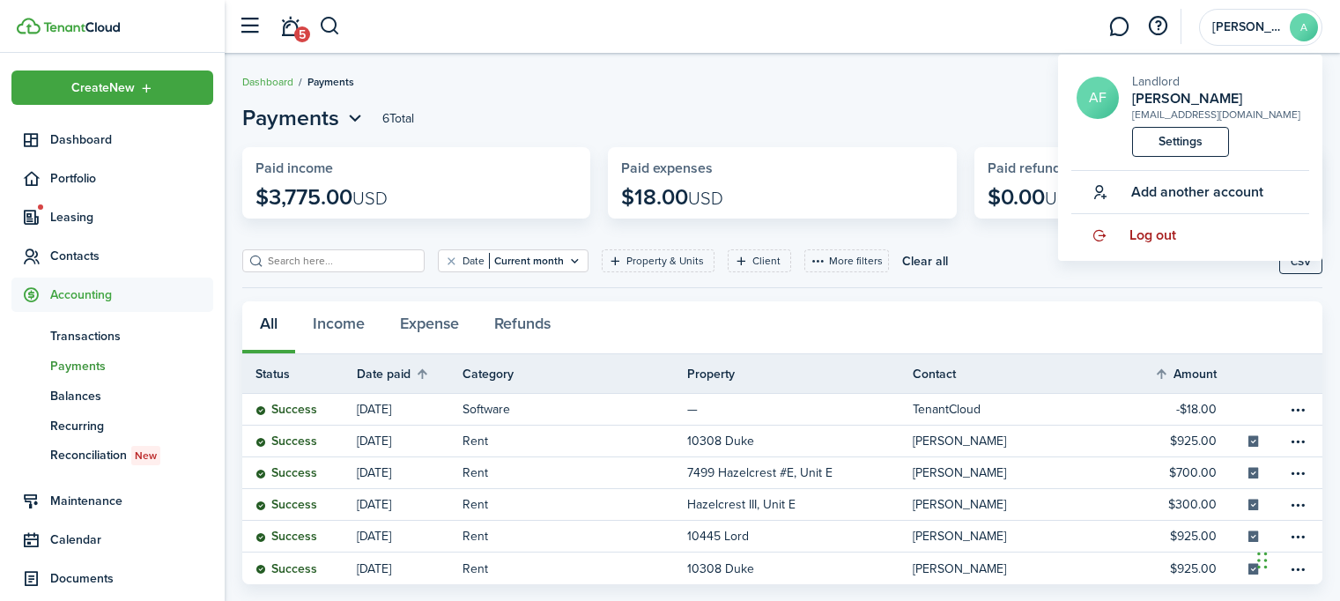
click at [1141, 239] on span "Log out" at bounding box center [1152, 235] width 47 height 16
